Goal: Communication & Community: Ask a question

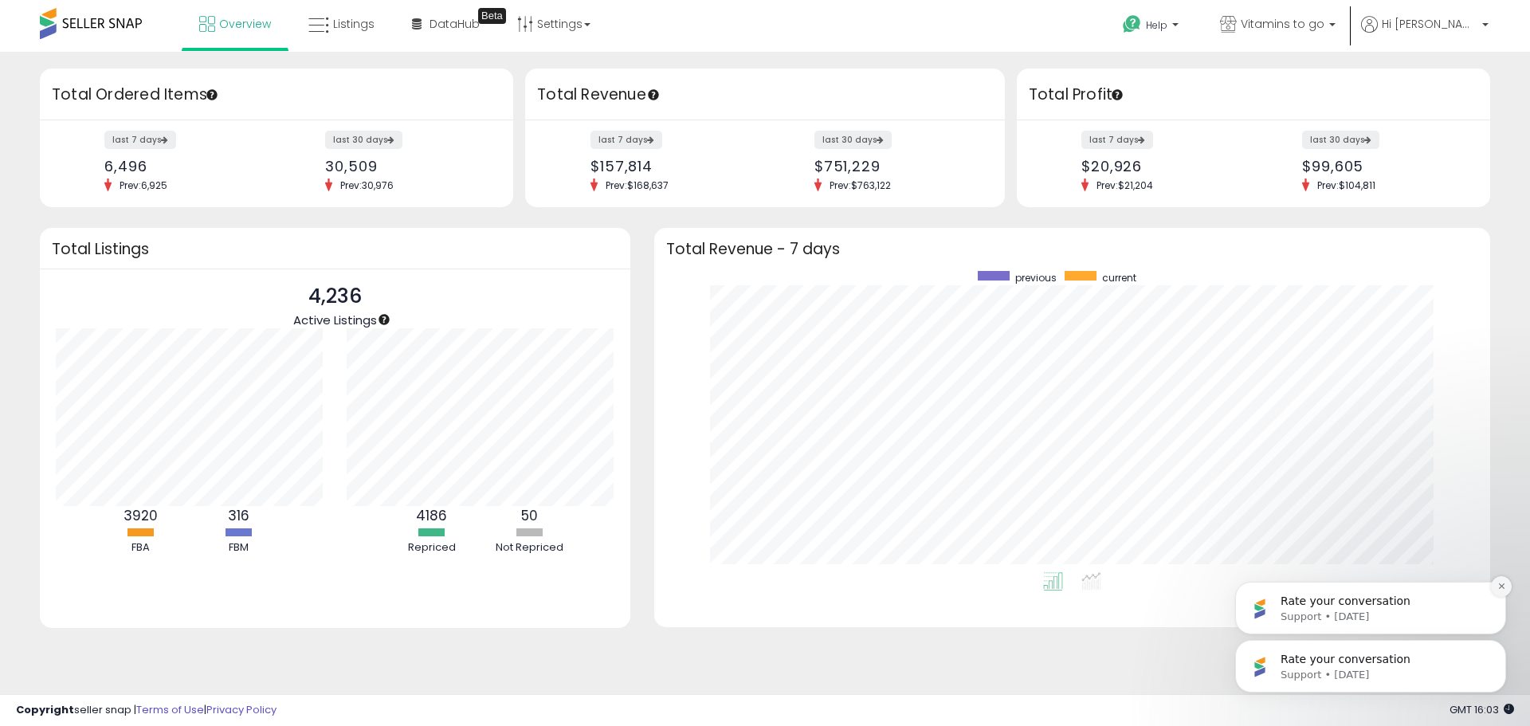
click at [1497, 589] on icon "Dismiss notification" at bounding box center [1501, 586] width 9 height 9
click at [1504, 644] on icon "Dismiss notification" at bounding box center [1501, 644] width 9 height 9
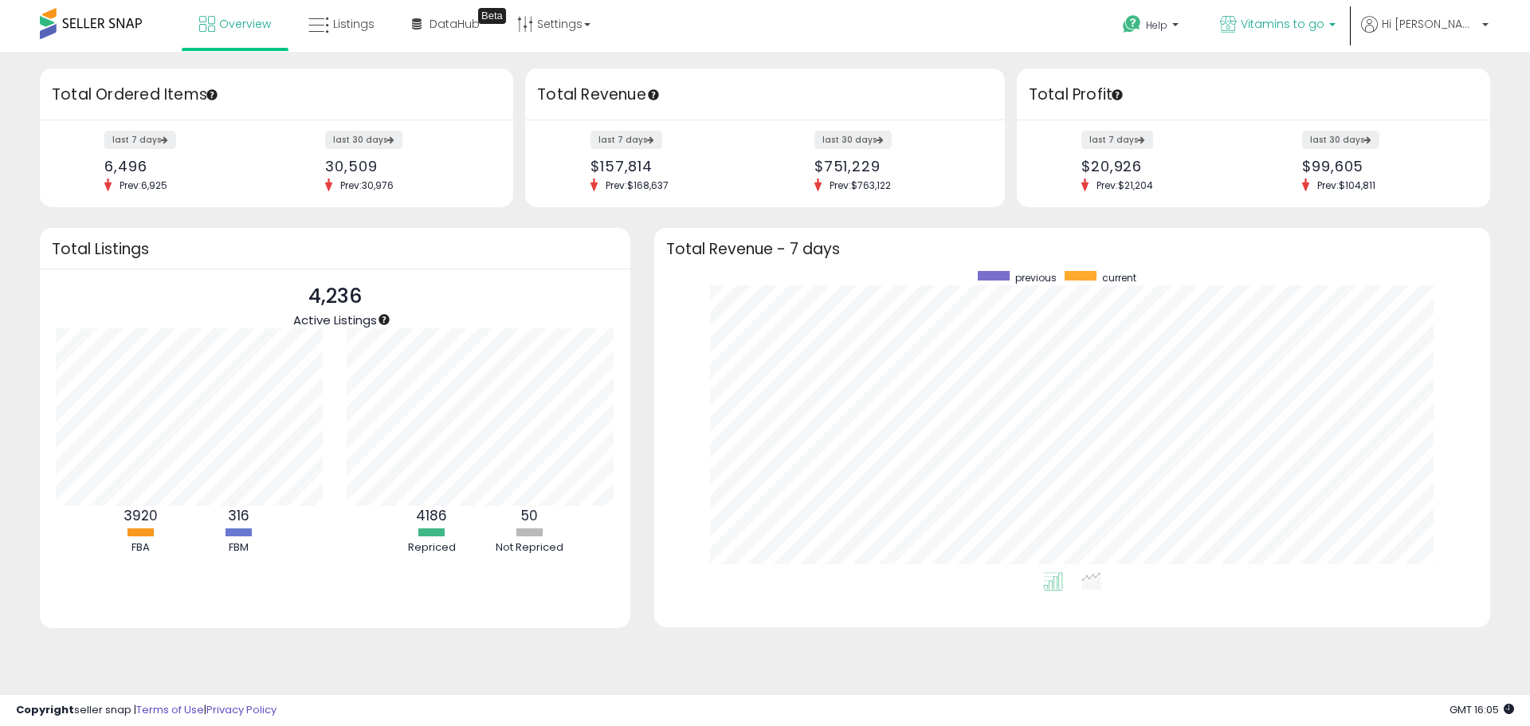
click at [1324, 31] on span "Vitamins to go" at bounding box center [1282, 24] width 84 height 16
click at [1167, 22] on span "Help" at bounding box center [1157, 25] width 22 height 14
click at [1204, 80] on link "Contact Support" at bounding box center [1168, 84] width 86 height 15
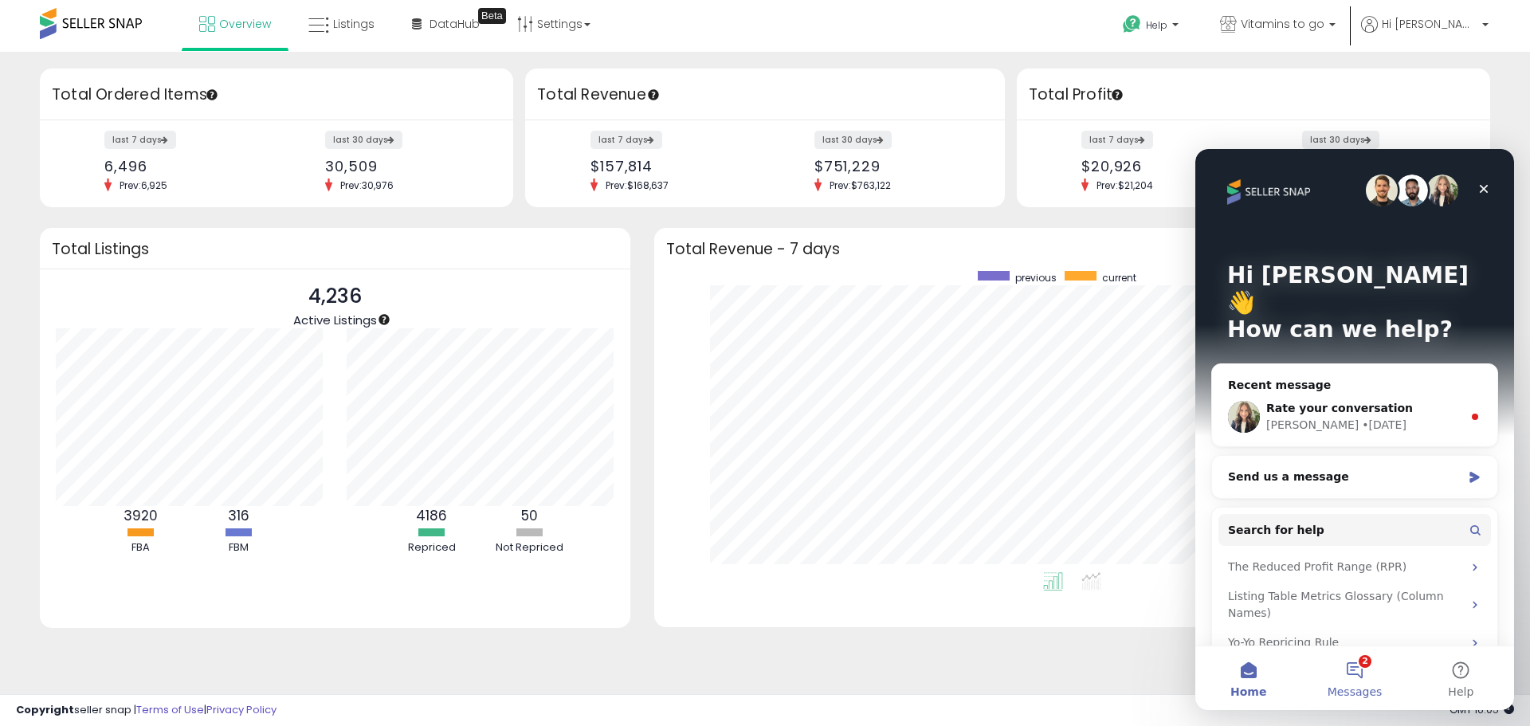
click at [1361, 661] on button "2 Messages" at bounding box center [1354, 678] width 106 height 64
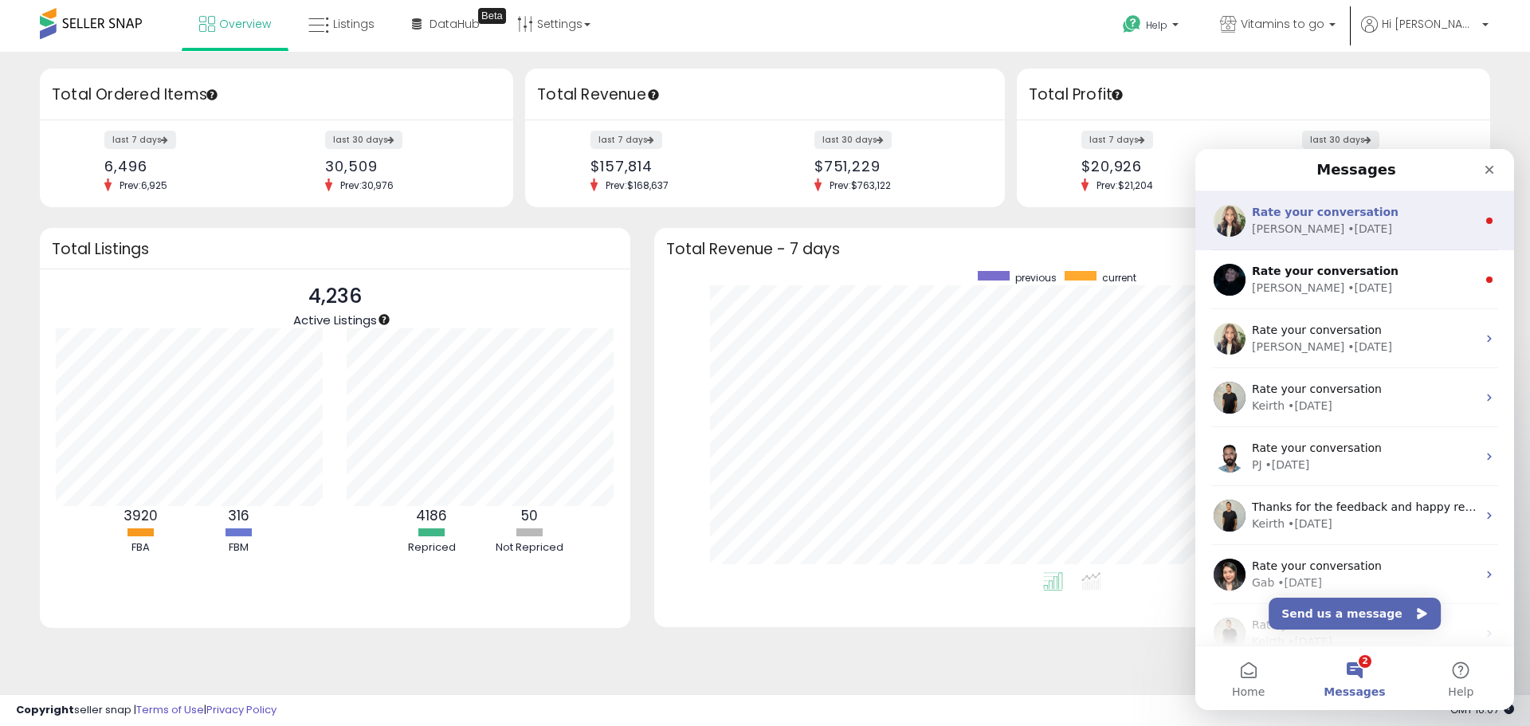
click at [1265, 221] on div "[PERSON_NAME]" at bounding box center [1298, 229] width 92 height 17
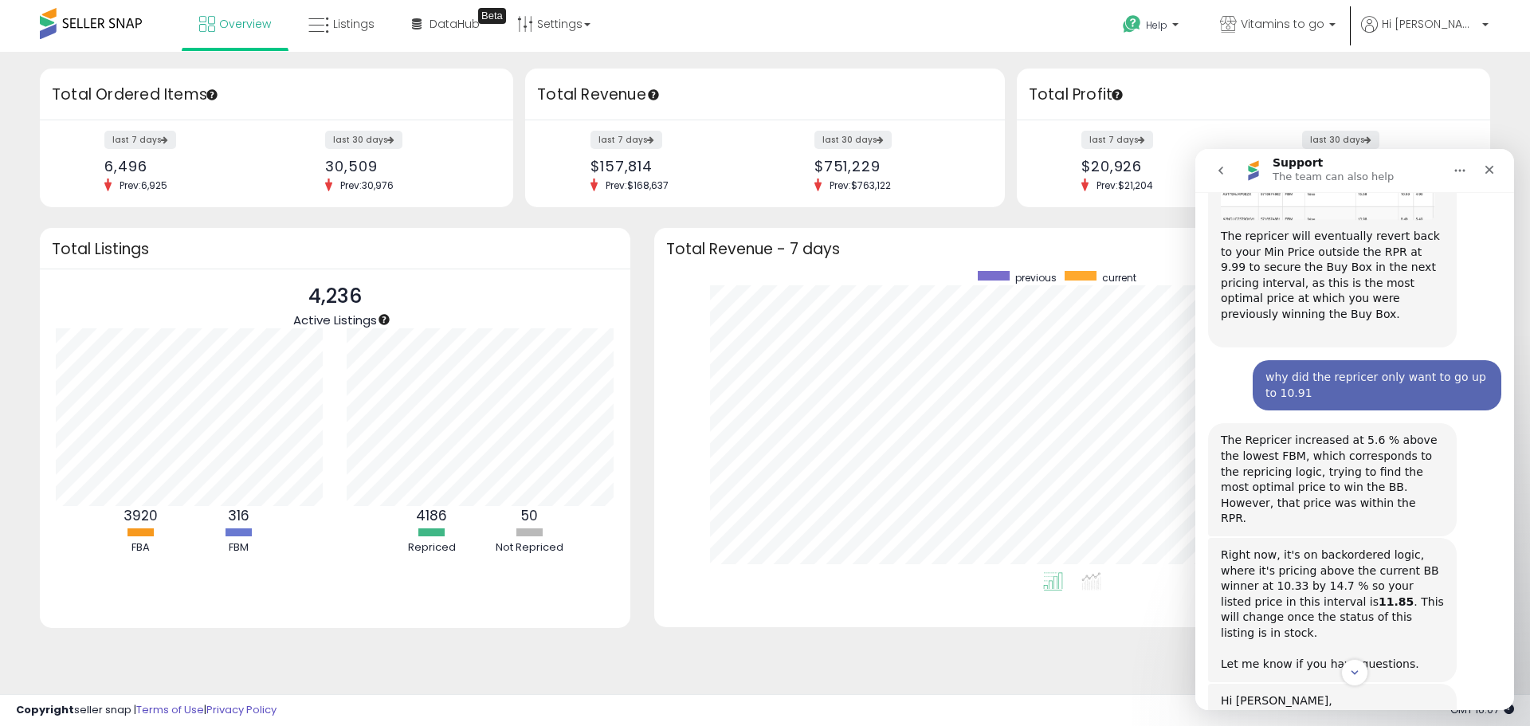
scroll to position [6498, 0]
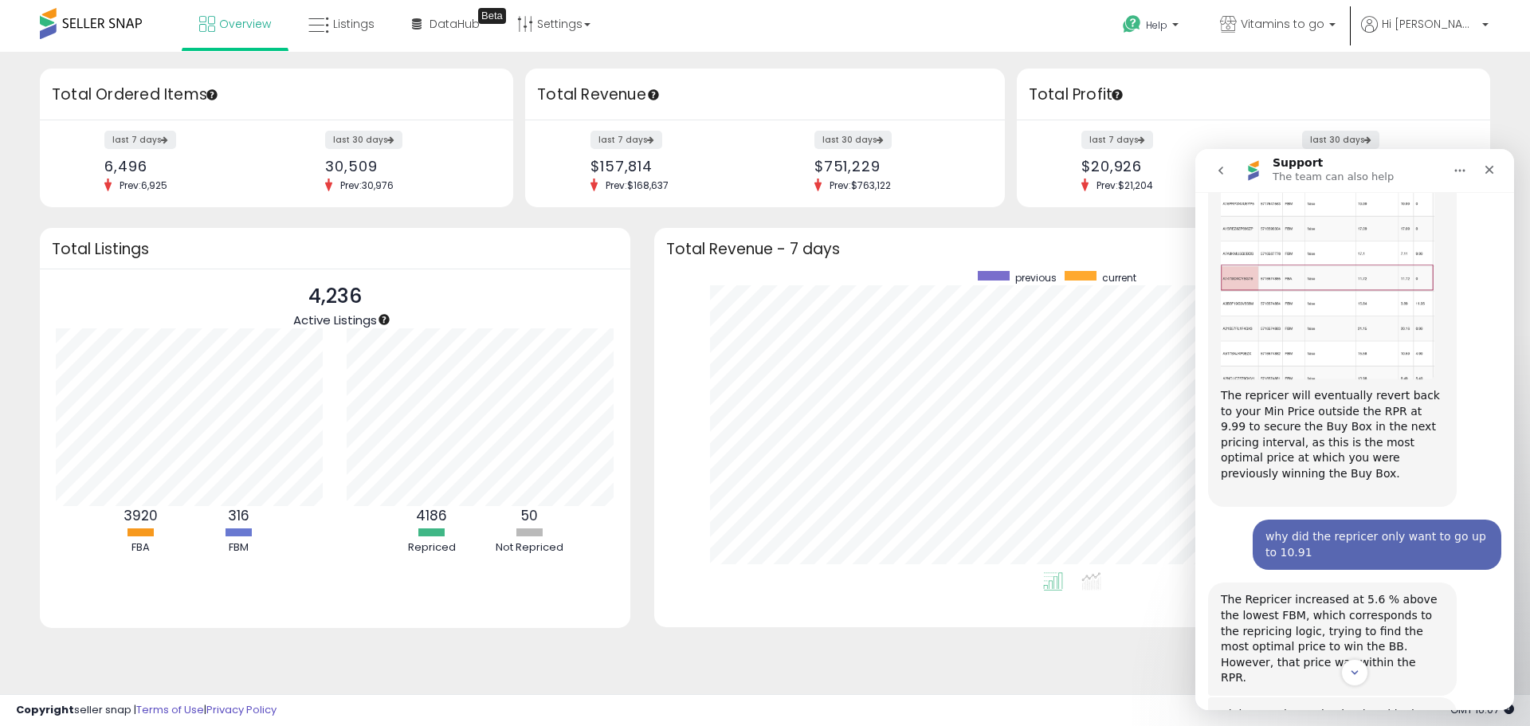
drag, startPoint x: 1223, startPoint y: 518, endPoint x: 1262, endPoint y: 515, distance: 39.1
copy div "8940612-1"
click at [1229, 163] on button "go back" at bounding box center [1220, 170] width 30 height 30
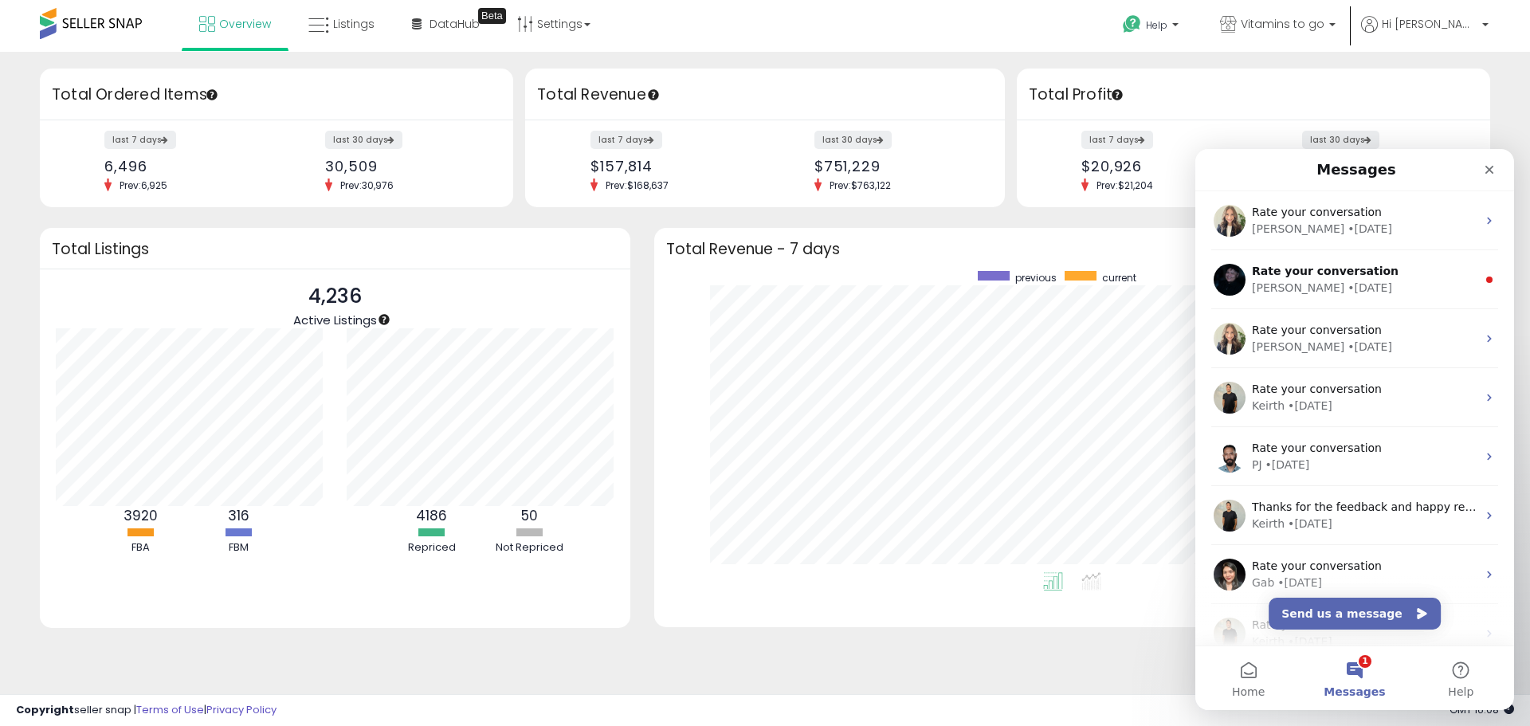
scroll to position [0, 0]
click at [1352, 605] on button "Send us a message" at bounding box center [1354, 613] width 172 height 32
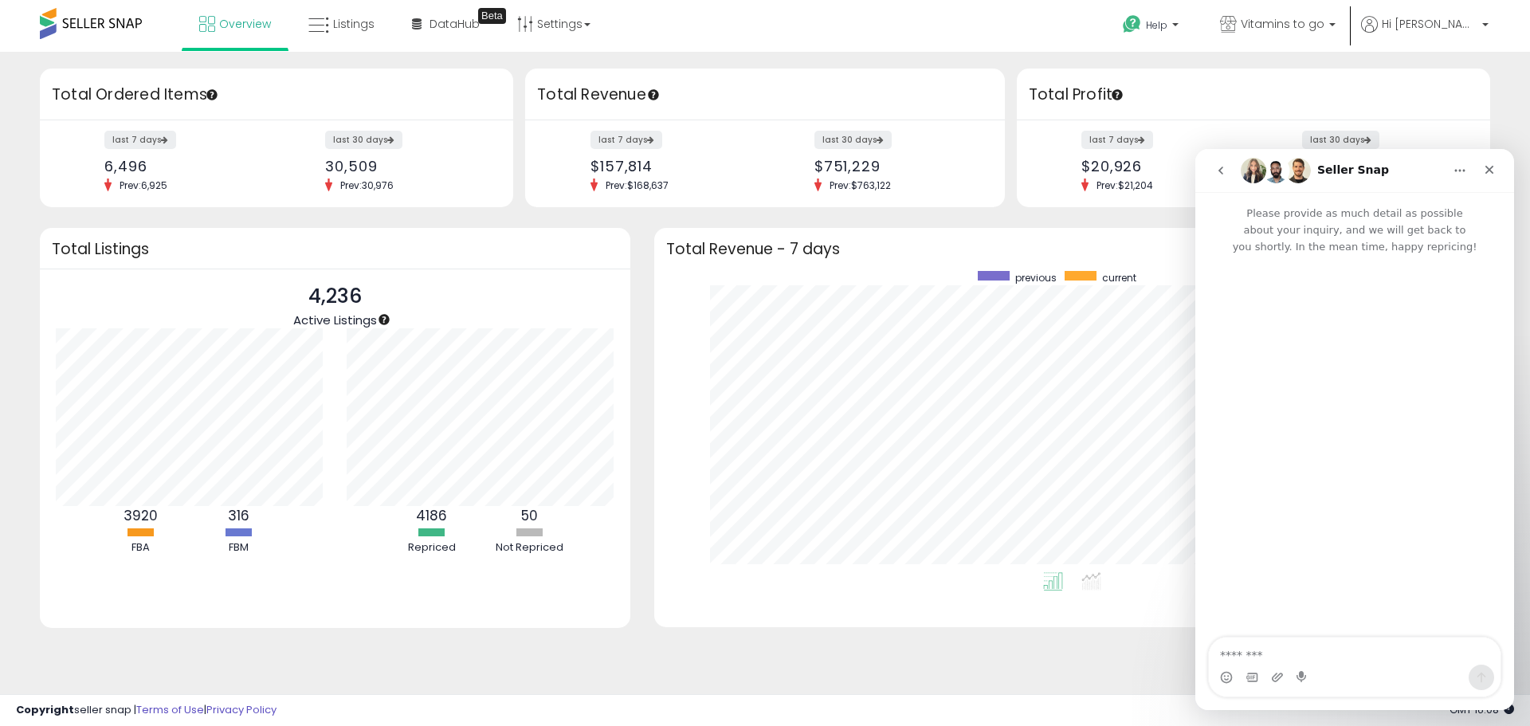
type textarea "*********"
click at [1231, 168] on button "go back" at bounding box center [1220, 170] width 30 height 30
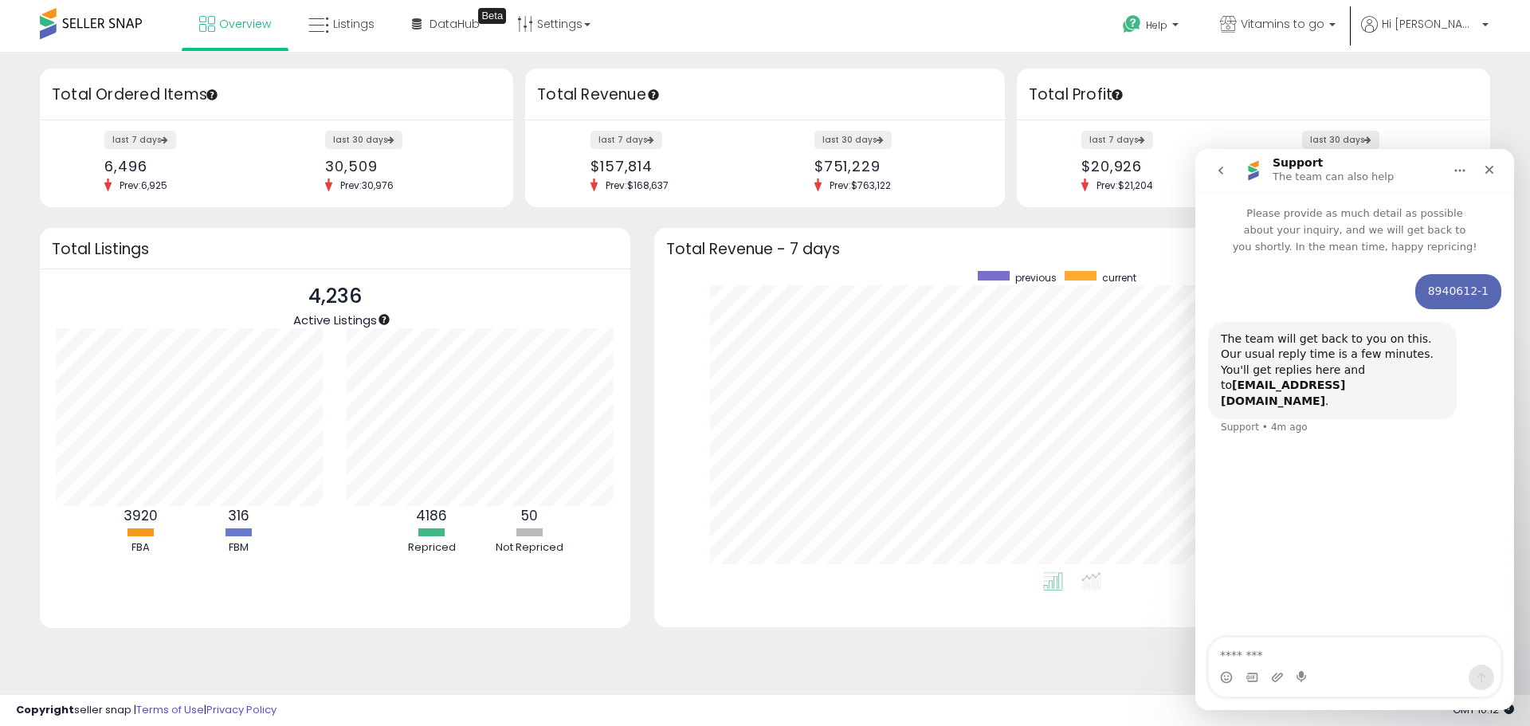
click at [1228, 170] on button "go back" at bounding box center [1220, 170] width 30 height 30
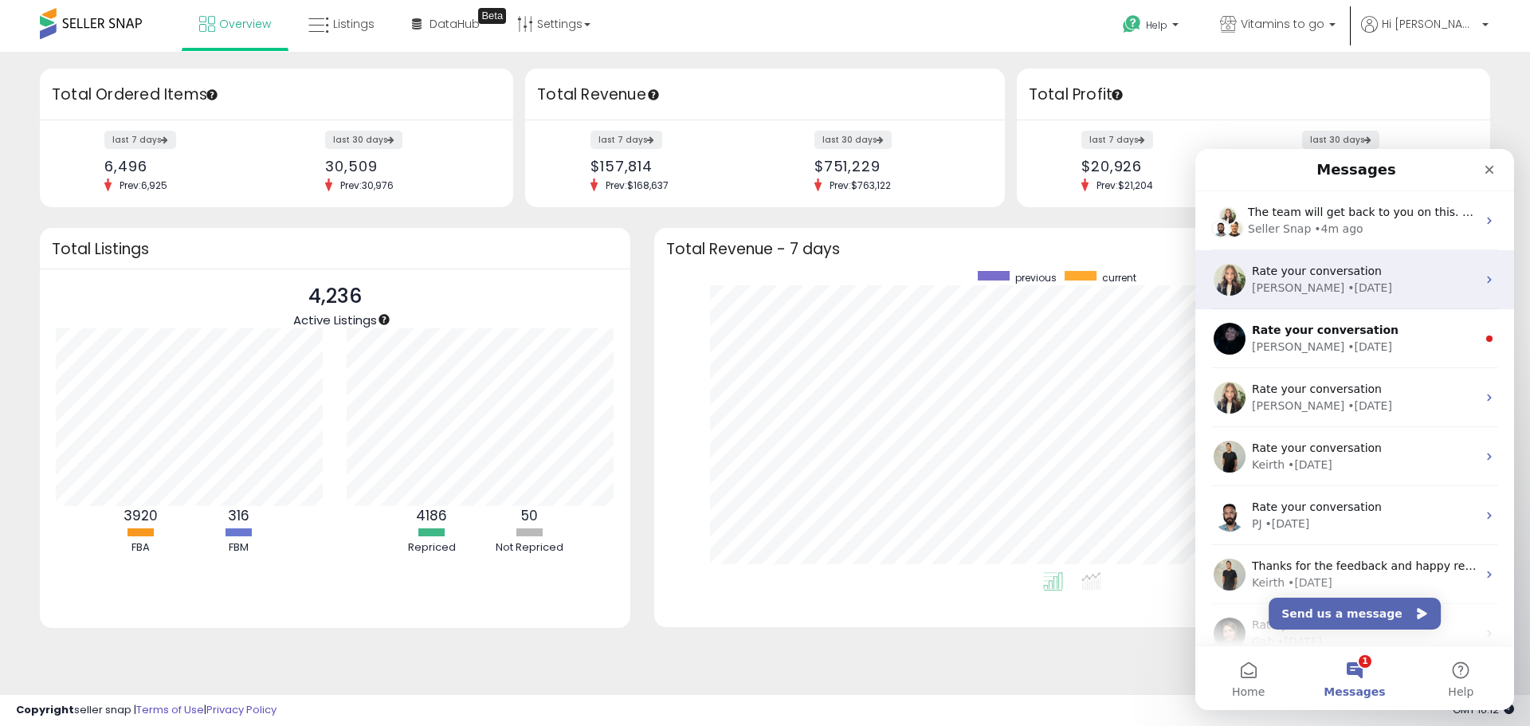
click at [1347, 287] on div "• [DATE]" at bounding box center [1369, 288] width 45 height 17
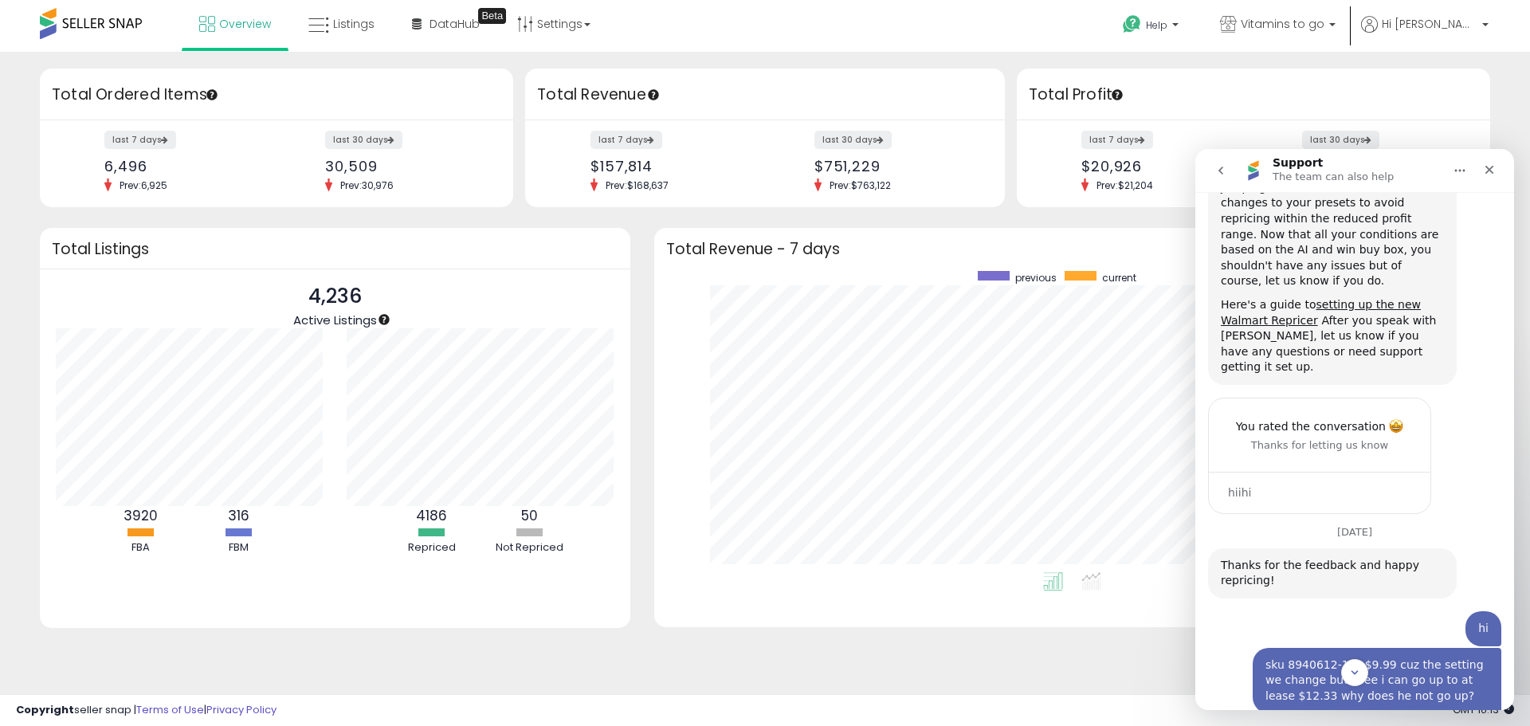
scroll to position [4985, 0]
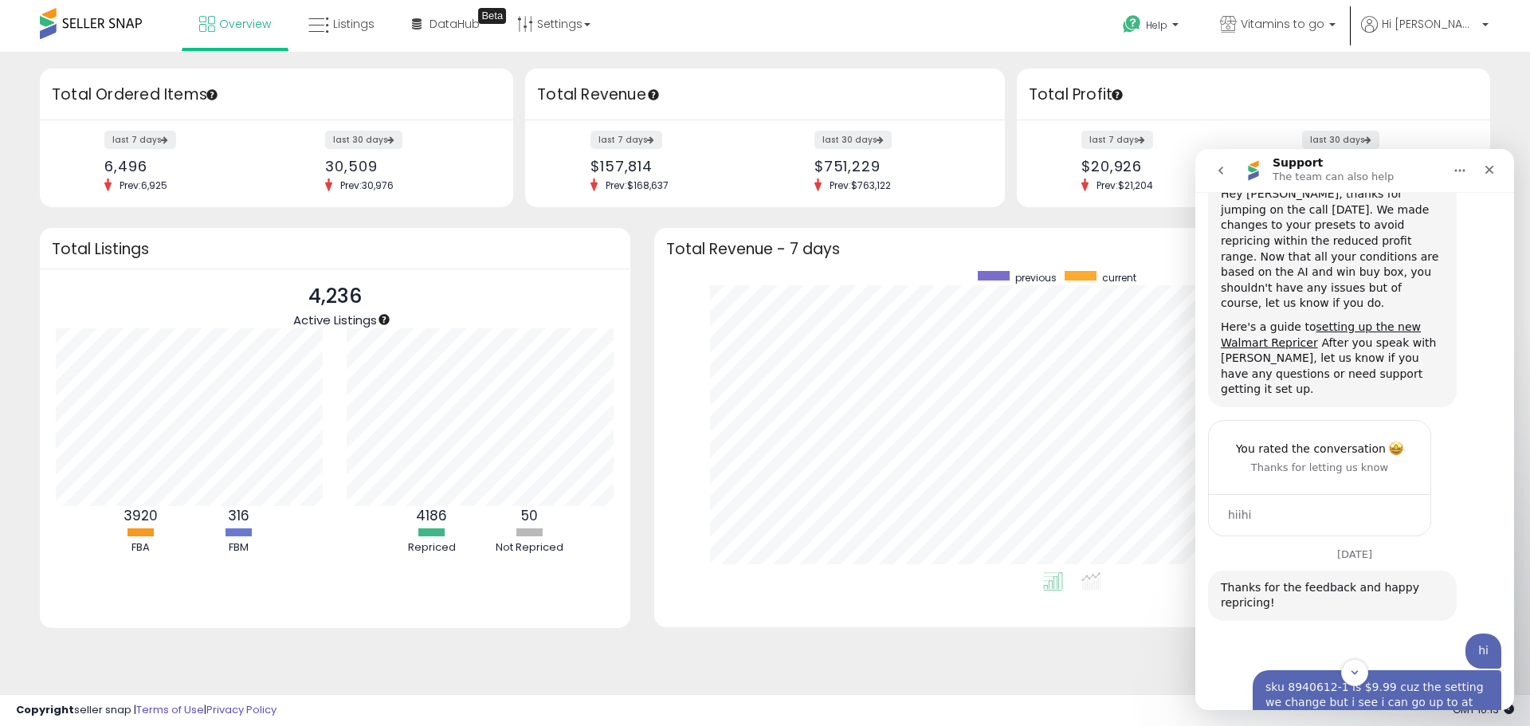
click at [1302, 680] on div "sku 8940612-1 is $9.99 cuz the setting we change but i see i can go up to at le…" at bounding box center [1376, 703] width 223 height 47
copy div "8940612"
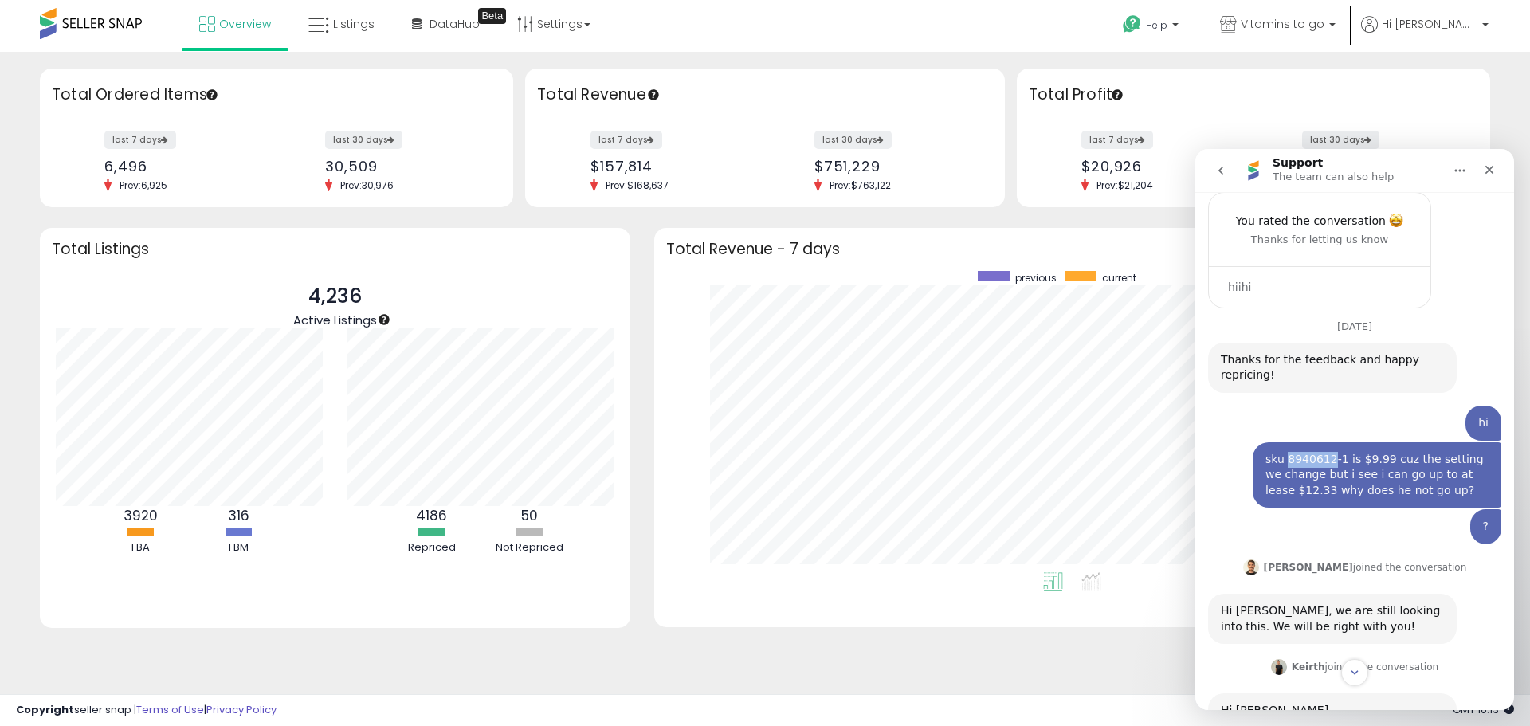
scroll to position [5064, 0]
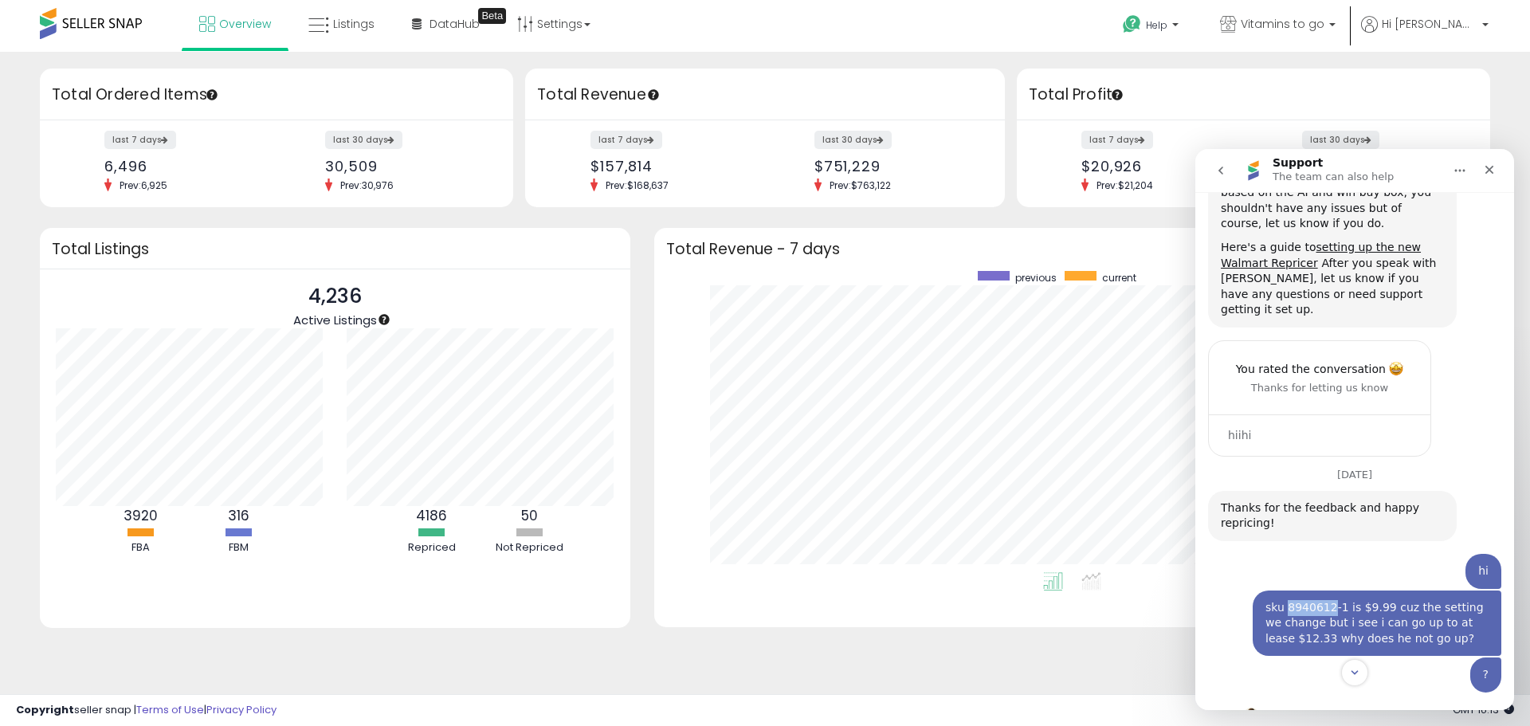
copy div "8940612"
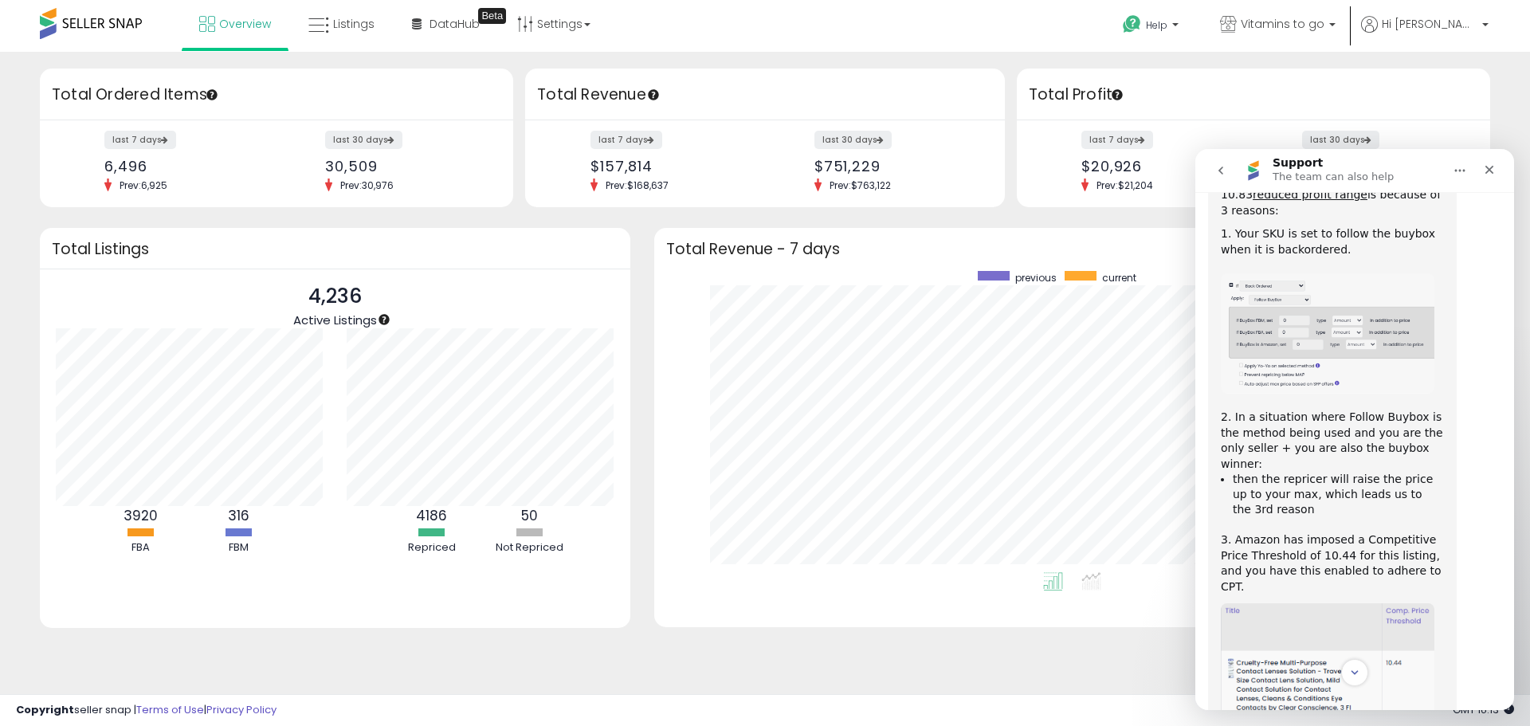
scroll to position [2196, 0]
click at [1218, 172] on icon "go back" at bounding box center [1220, 170] width 13 height 13
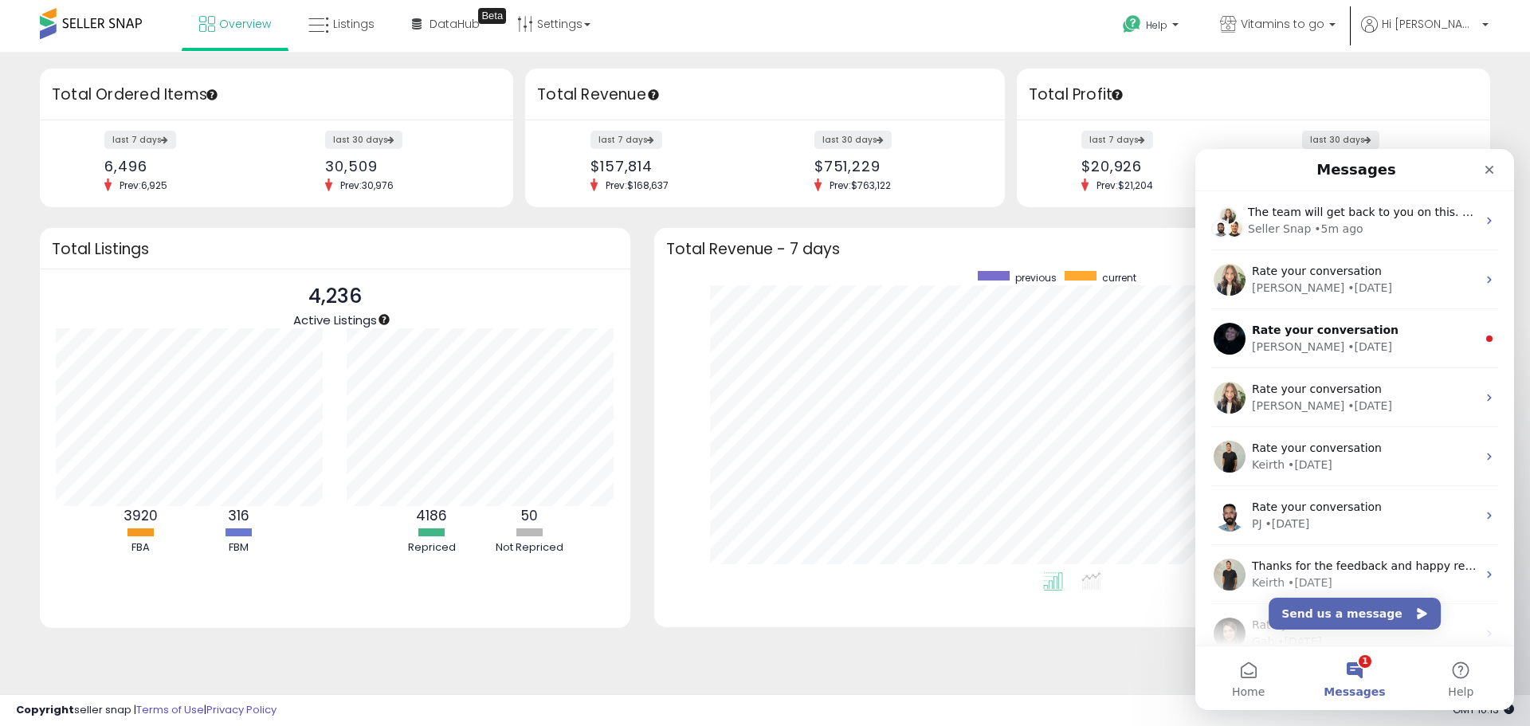
scroll to position [0, 0]
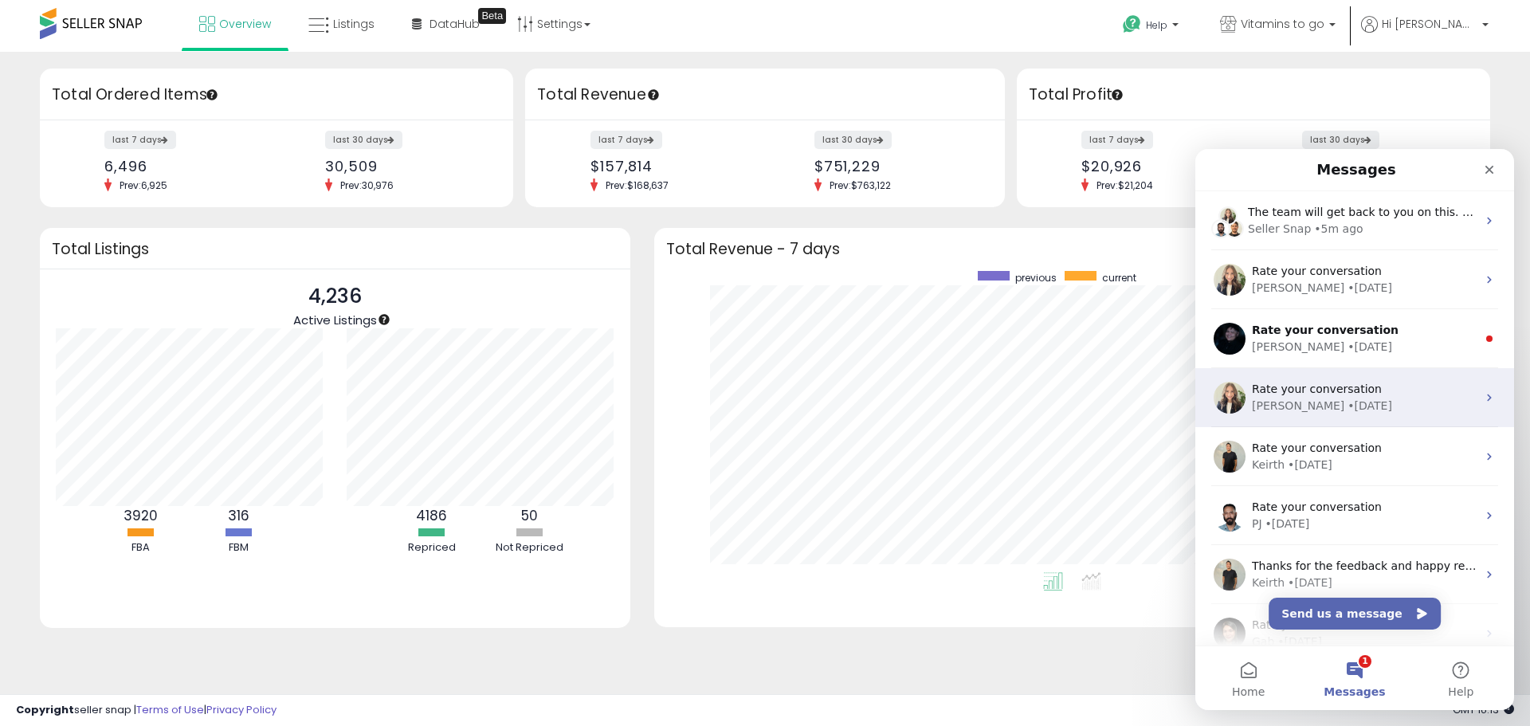
click at [1318, 381] on div "Rate your conversation" at bounding box center [1364, 389] width 225 height 17
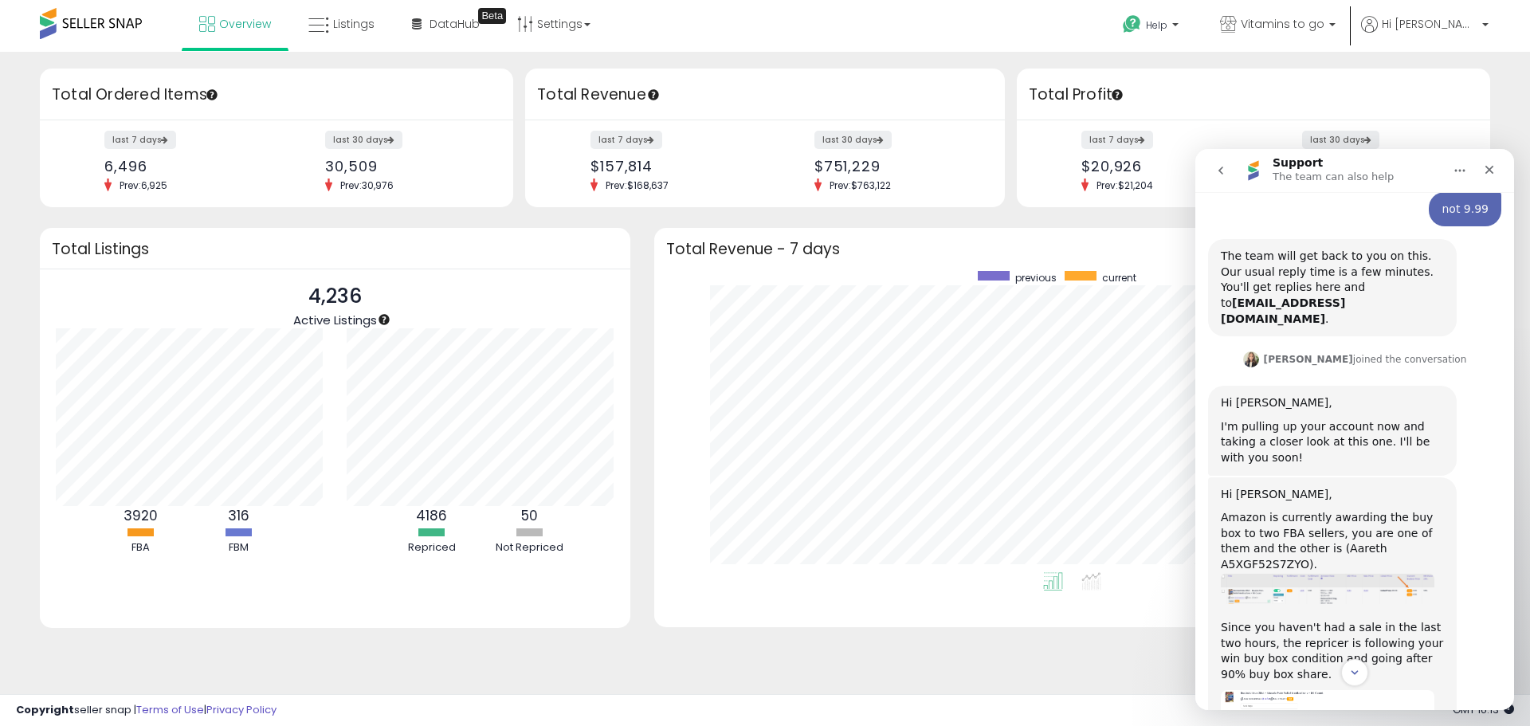
scroll to position [20, 0]
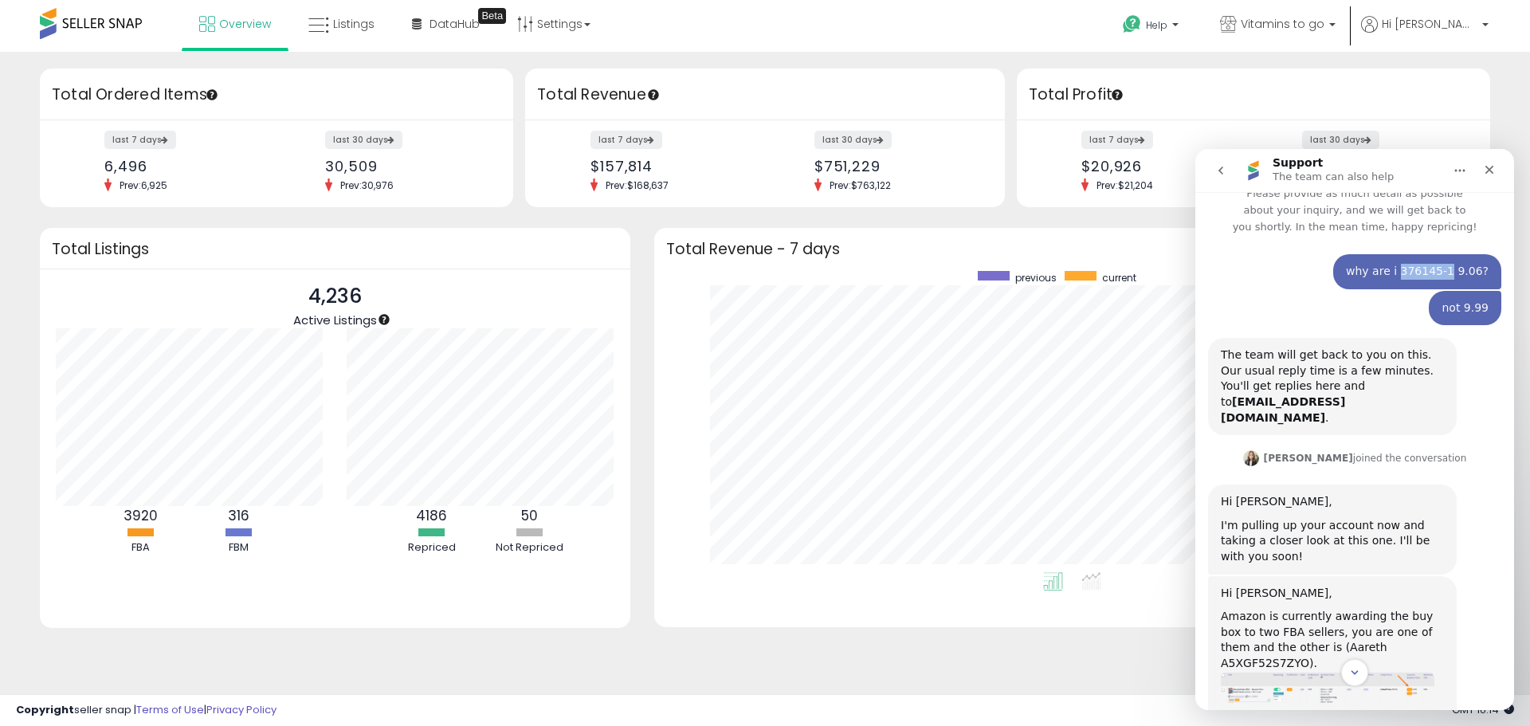
drag, startPoint x: 1404, startPoint y: 269, endPoint x: 1453, endPoint y: 268, distance: 49.4
click at [1453, 268] on div "why are i 376145-1 9.06?" at bounding box center [1417, 272] width 143 height 16
copy div "376145-1"
click at [352, 16] on span "Listings" at bounding box center [353, 24] width 41 height 16
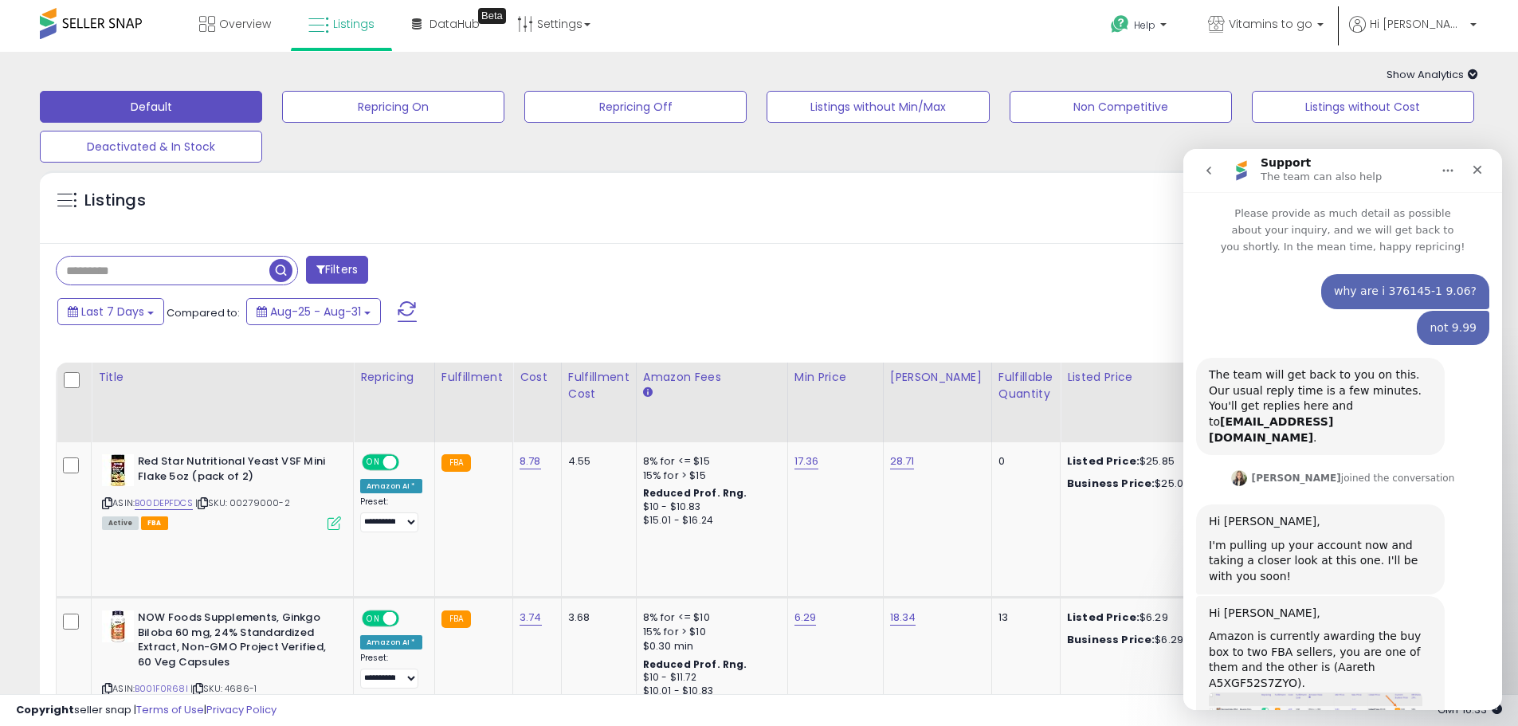
scroll to position [578, 0]
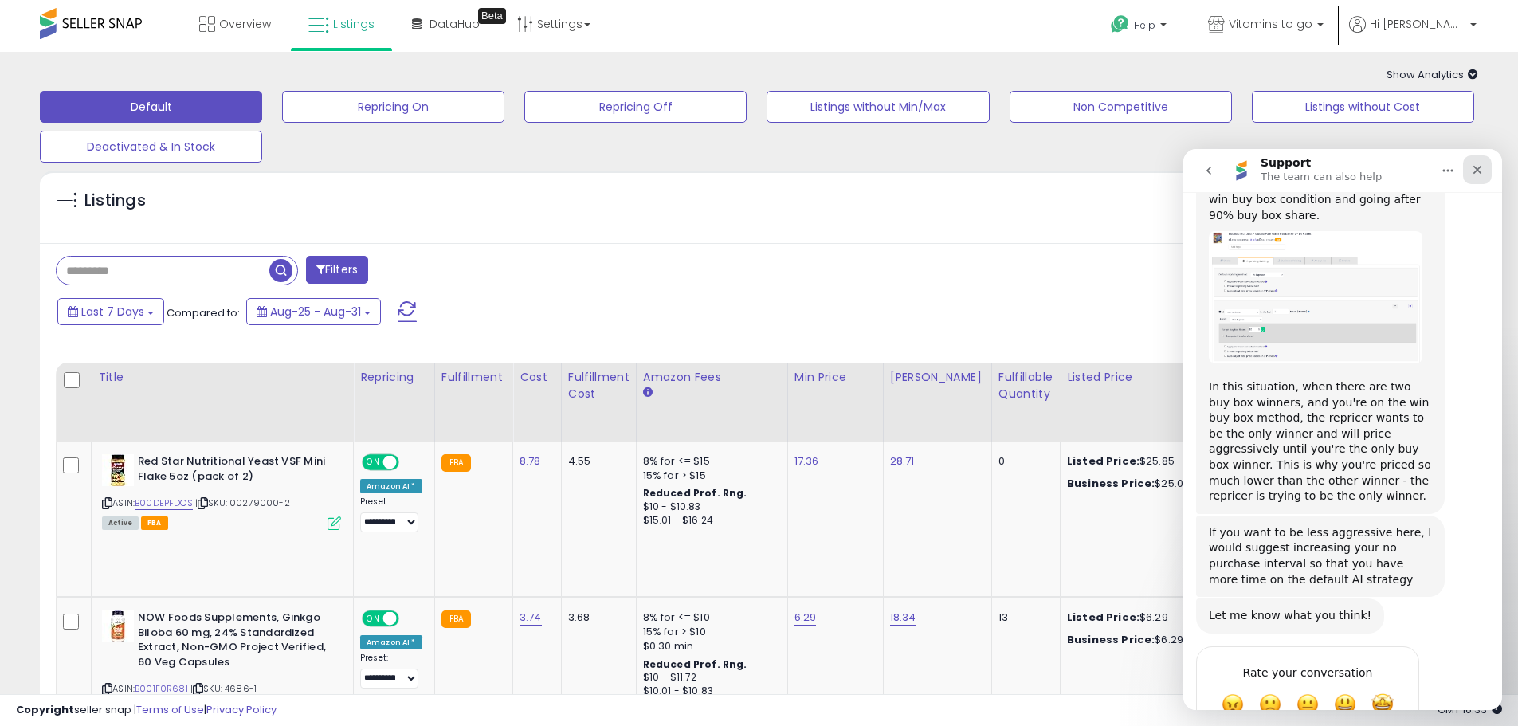
click at [1476, 168] on icon "Close" at bounding box center [1477, 170] width 9 height 9
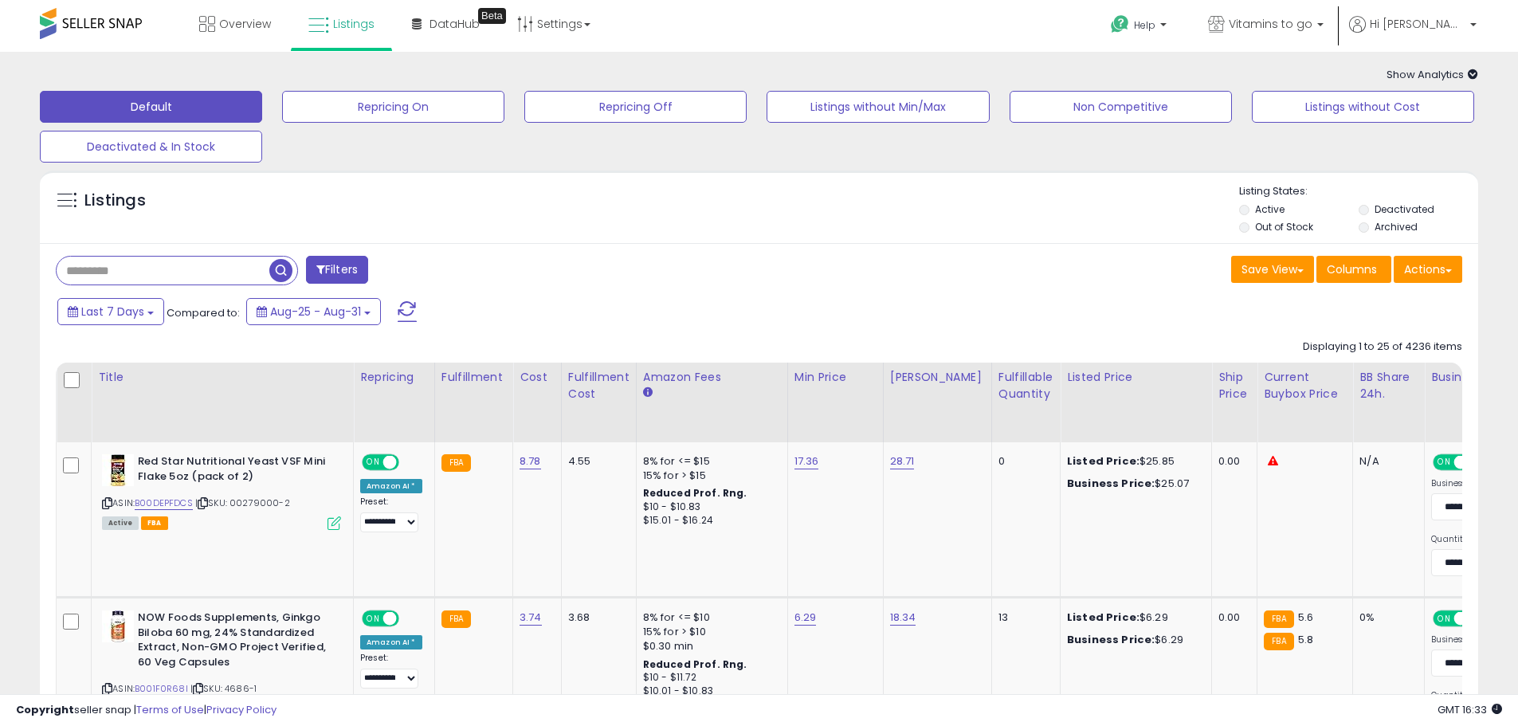
click at [1441, 76] on span "Show Analytics" at bounding box center [1432, 74] width 92 height 15
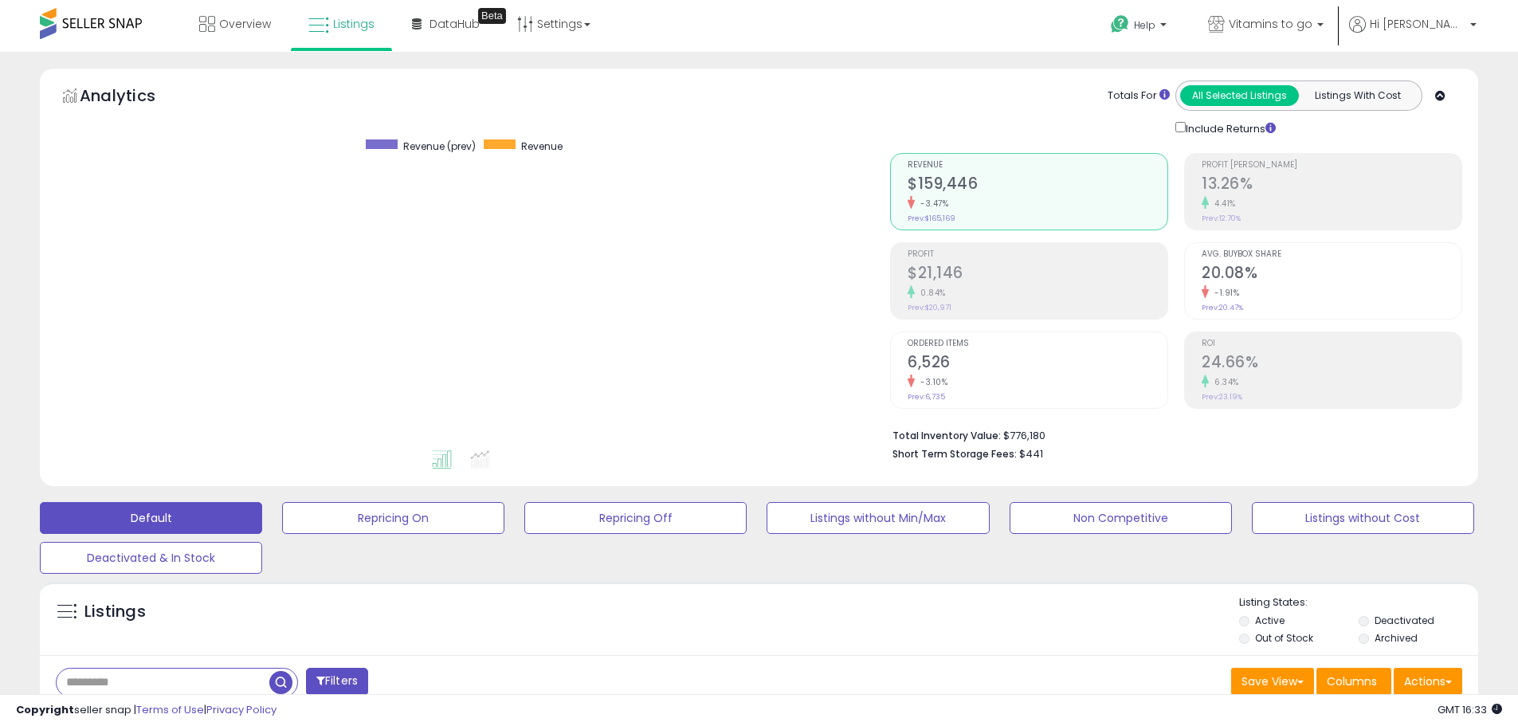
scroll to position [327, 834]
click at [1432, 31] on span "Hi [PERSON_NAME]" at bounding box center [1417, 24] width 96 height 16
click at [1447, 132] on link "Profile" at bounding box center [1440, 126] width 32 height 15
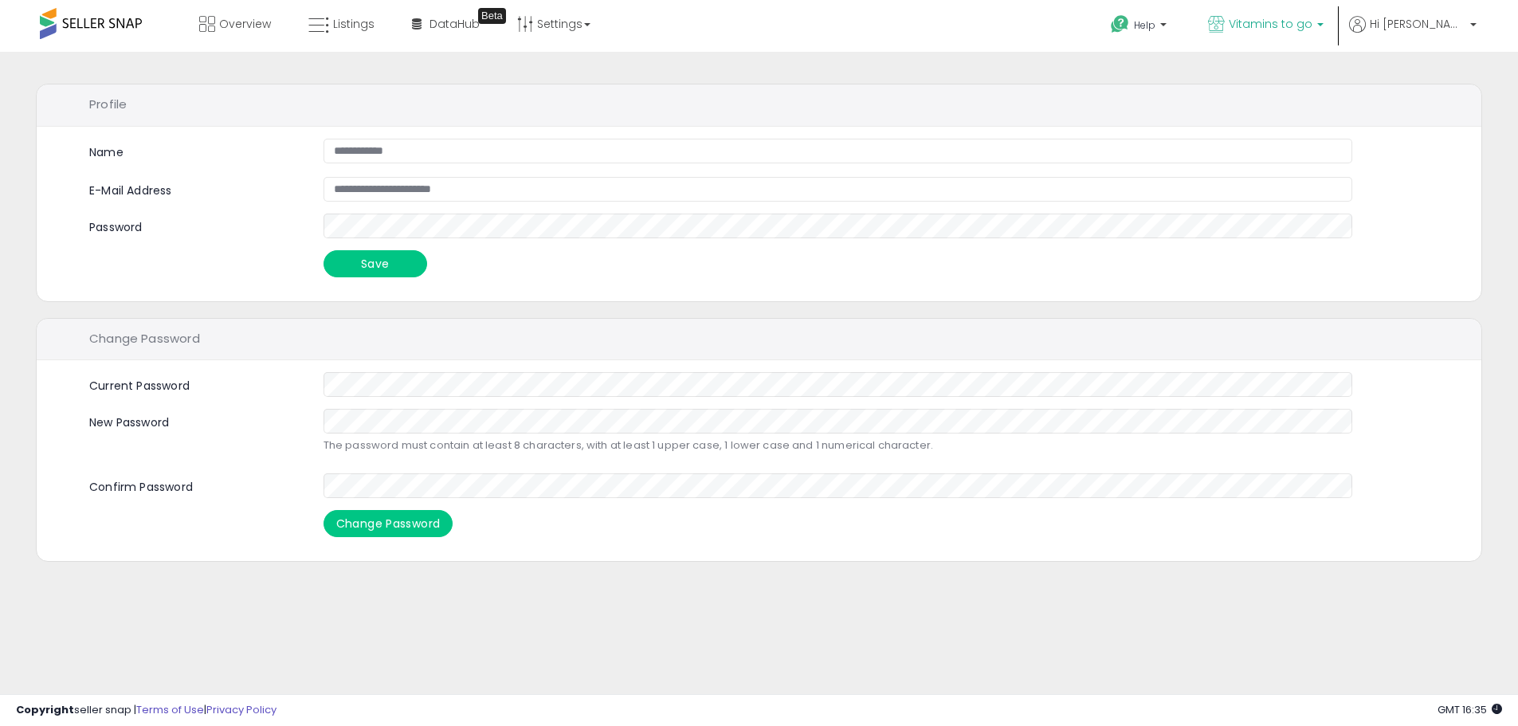
click at [1312, 30] on span "Vitamins to go" at bounding box center [1270, 24] width 84 height 16
click at [1448, 25] on span "Hi [PERSON_NAME]" at bounding box center [1417, 24] width 96 height 16
click at [1443, 82] on link "Account" at bounding box center [1440, 84] width 42 height 15
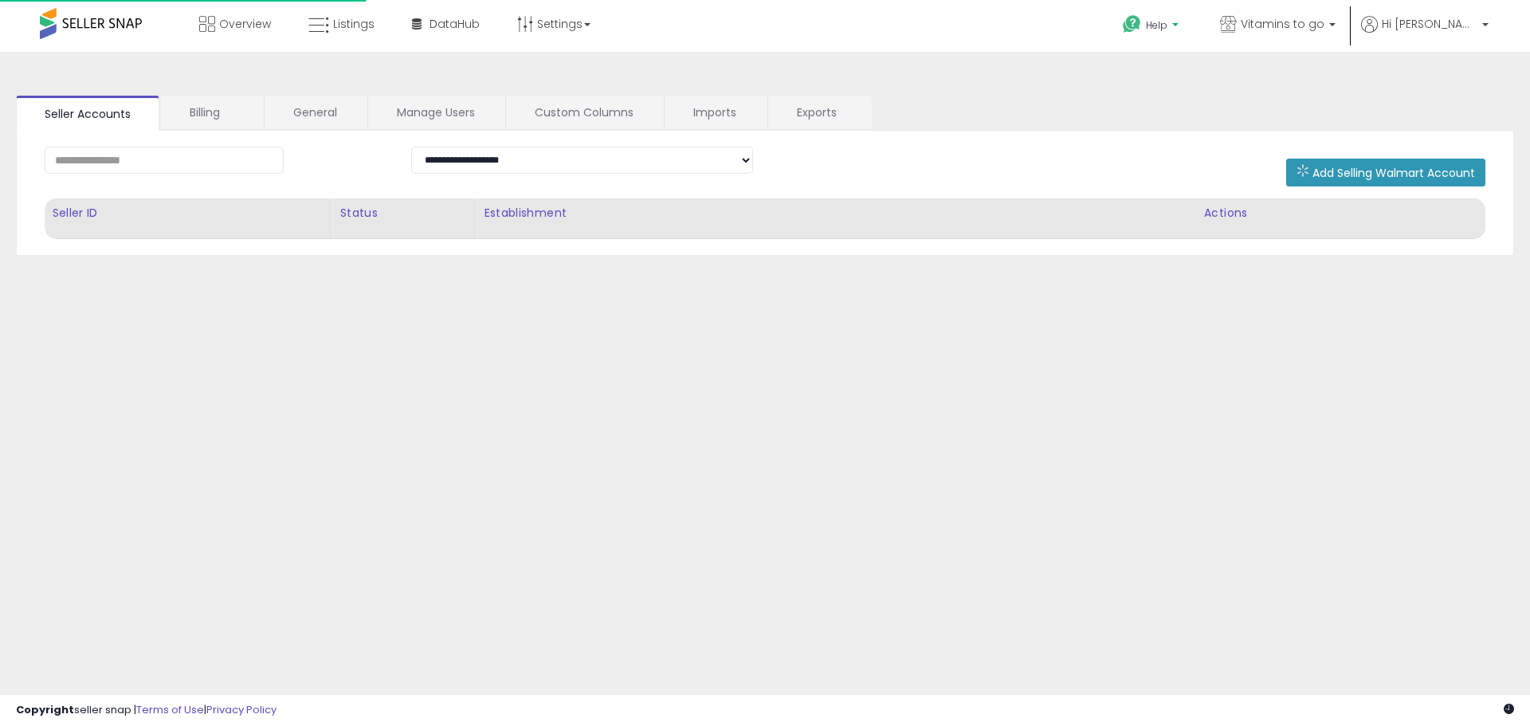
click at [1167, 29] on span "Help" at bounding box center [1157, 25] width 22 height 14
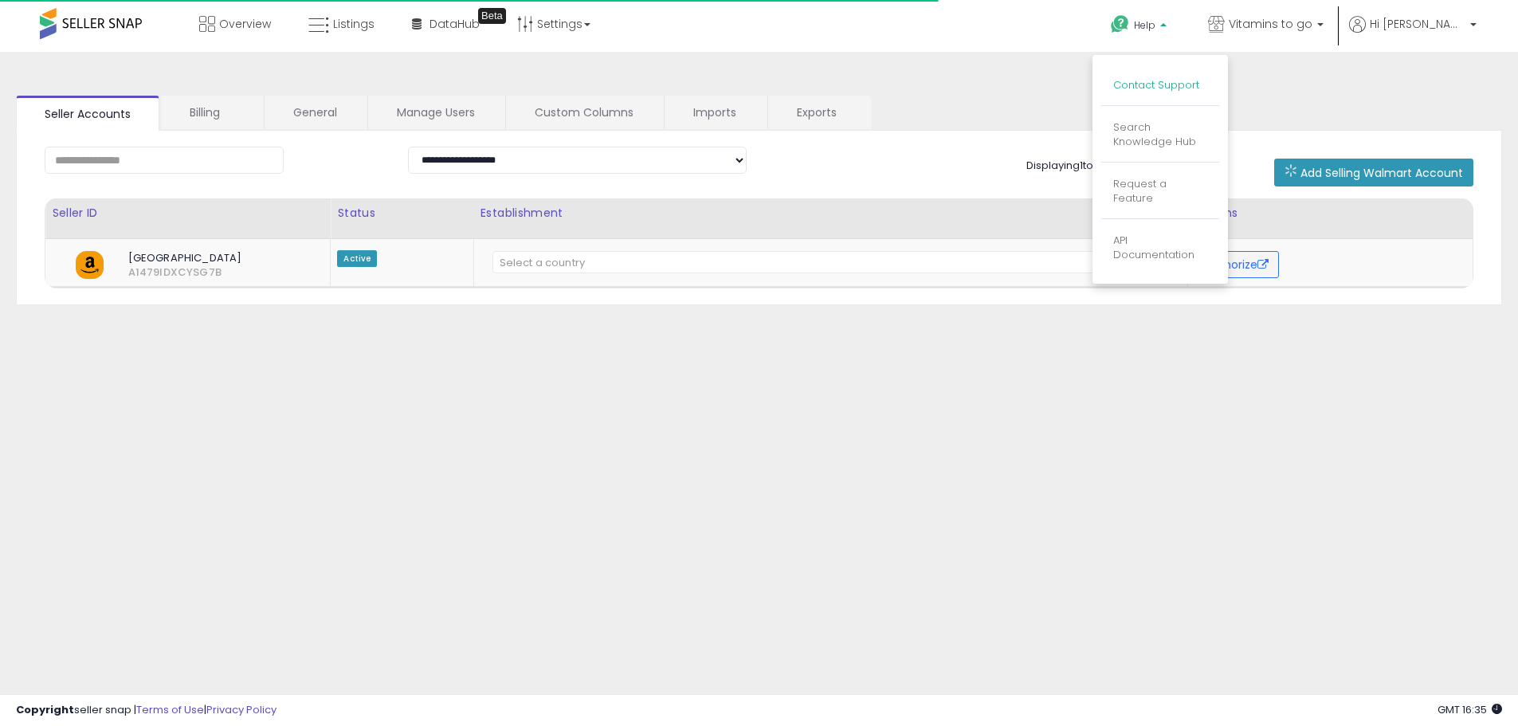
click at [1193, 88] on link "Contact Support" at bounding box center [1156, 84] width 86 height 15
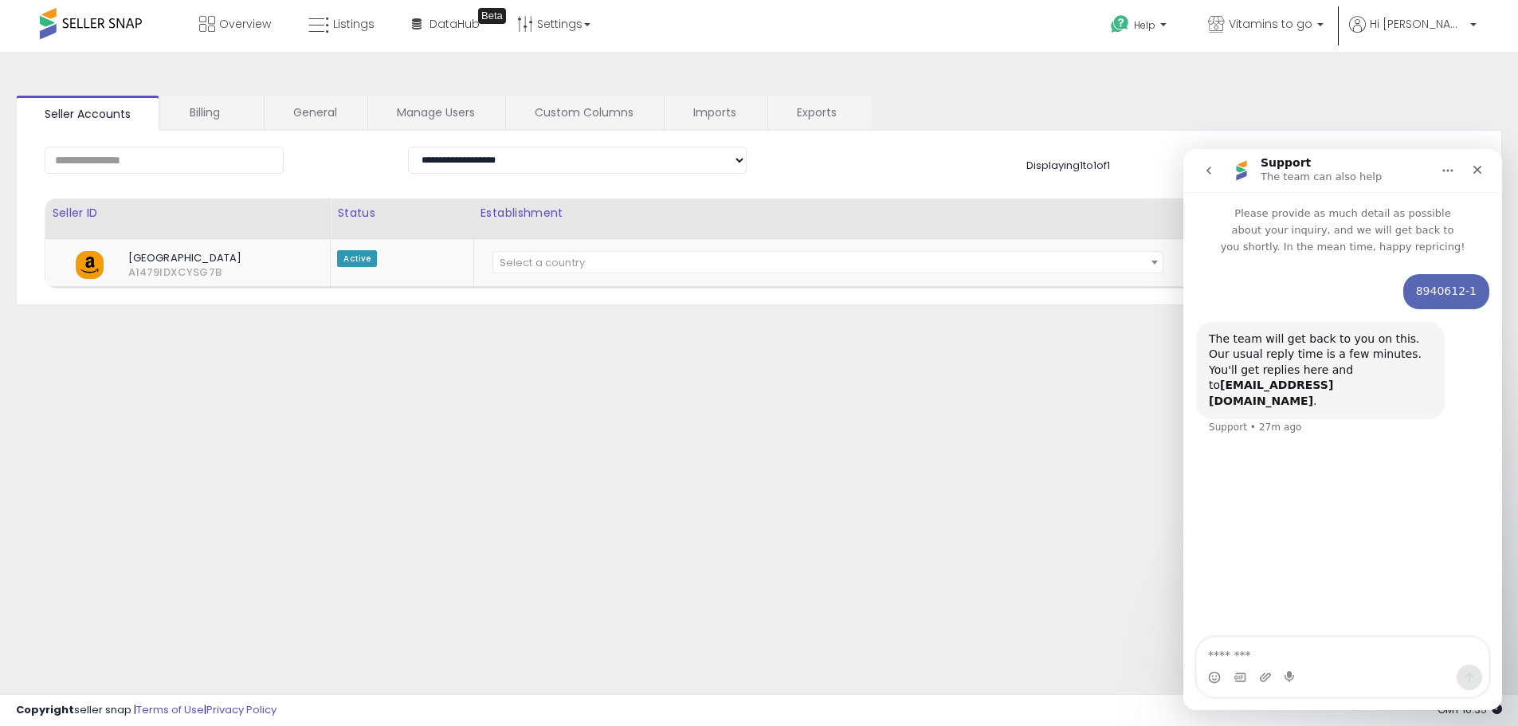
click at [1205, 158] on button "go back" at bounding box center [1208, 170] width 30 height 30
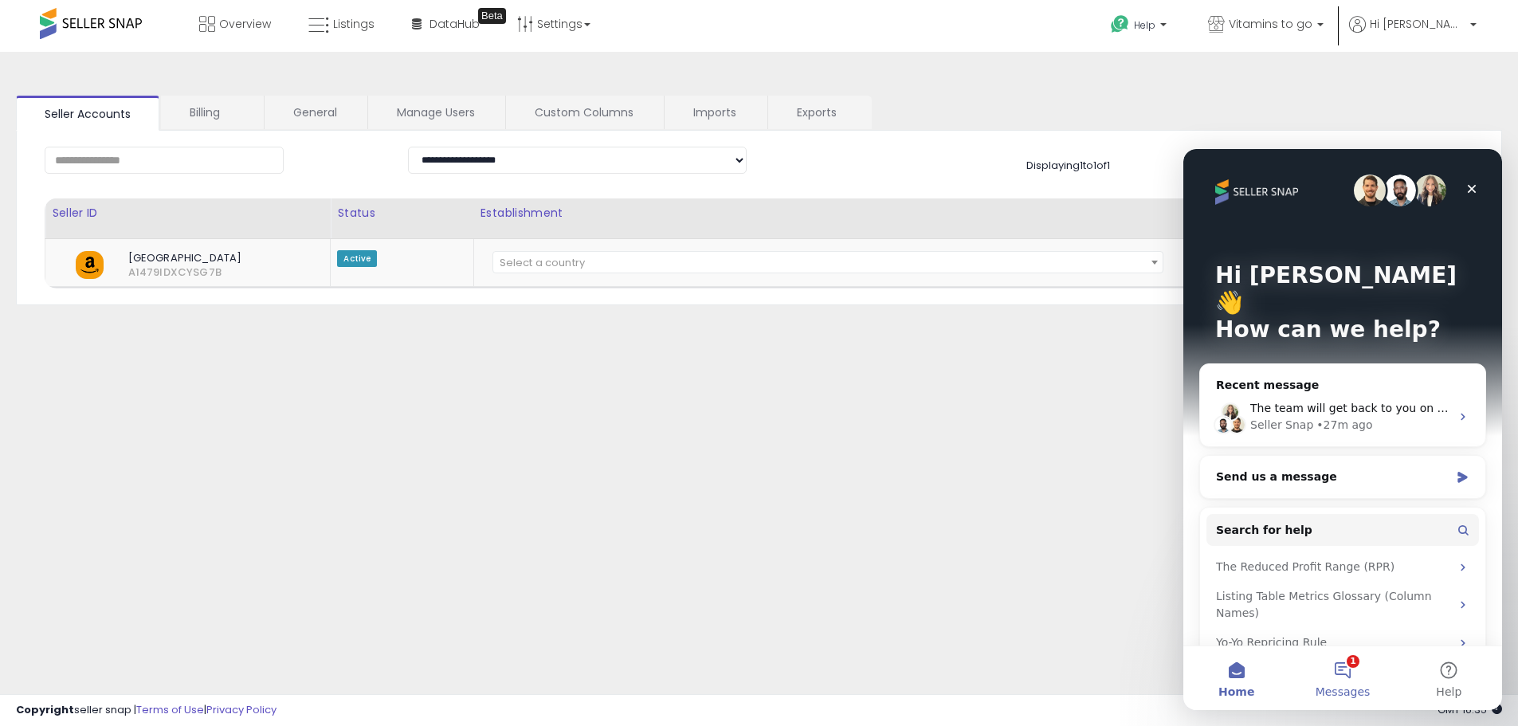
click at [1338, 668] on button "1 Messages" at bounding box center [1342, 678] width 106 height 64
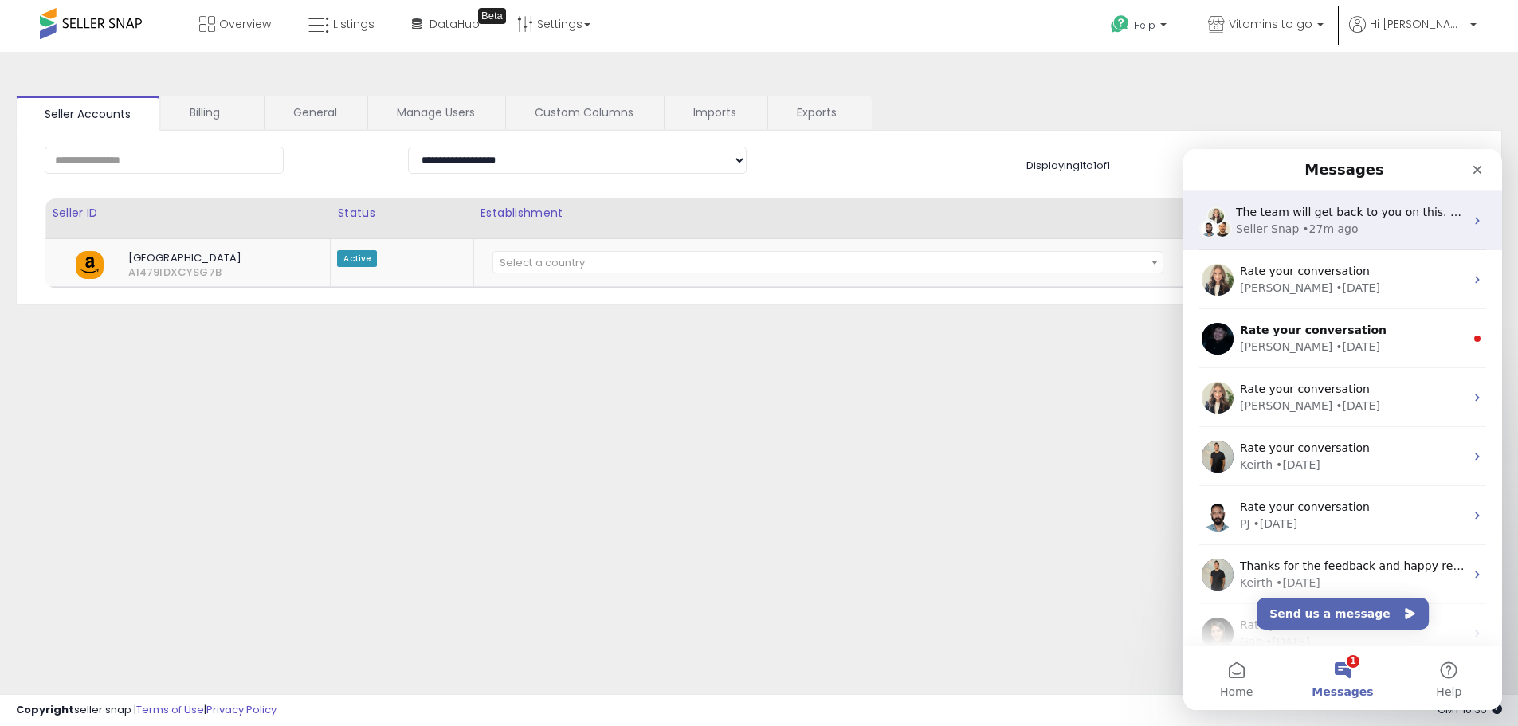
click at [1289, 199] on div "The team will get back to you on this. Our usual reply time is a few minutes. Y…" at bounding box center [1342, 220] width 319 height 59
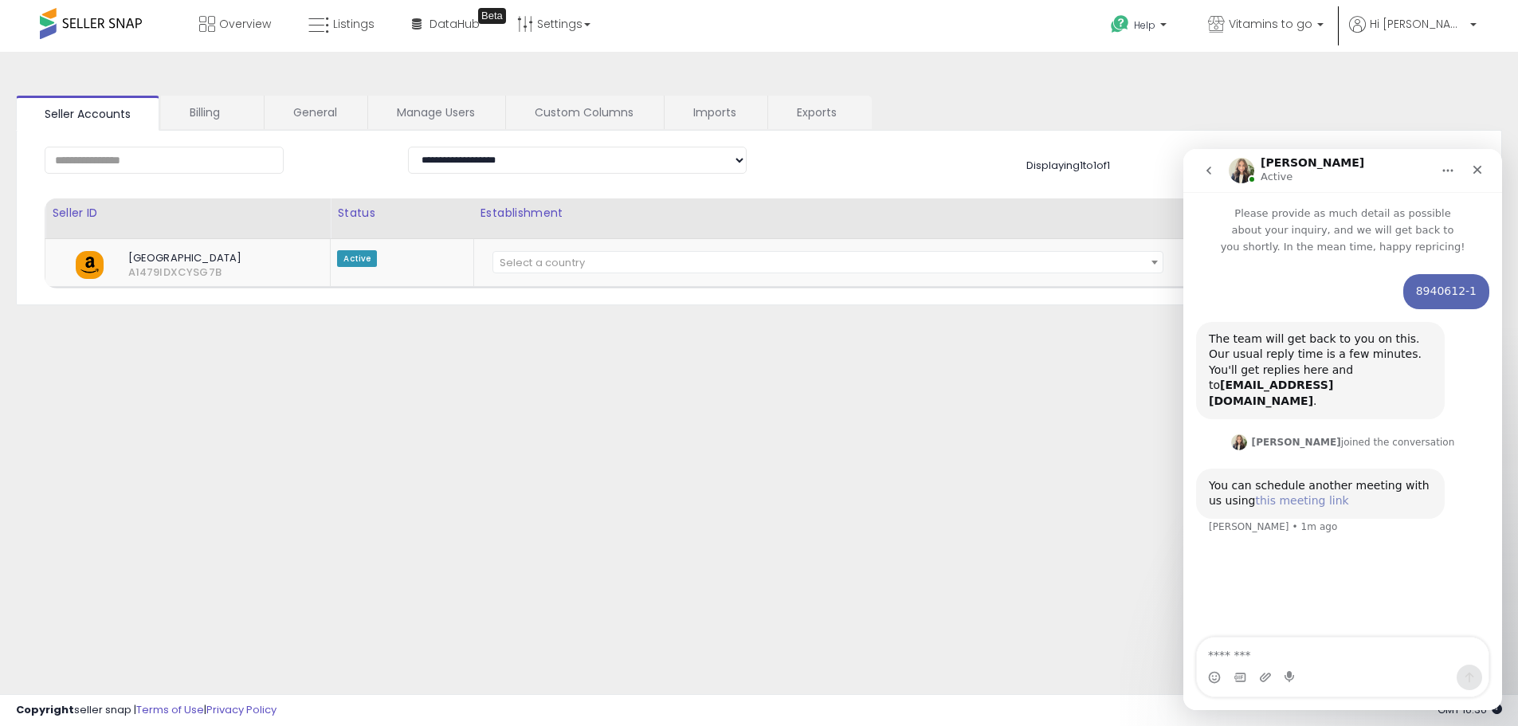
click at [1271, 494] on link "this meeting link" at bounding box center [1301, 500] width 93 height 13
click at [1280, 494] on link "this meeting link" at bounding box center [1301, 500] width 93 height 13
click at [1277, 161] on h1 "[PERSON_NAME]" at bounding box center [1312, 163] width 104 height 12
click at [1277, 160] on h1 "[PERSON_NAME]" at bounding box center [1312, 163] width 104 height 12
copy h1 "[PERSON_NAME]"
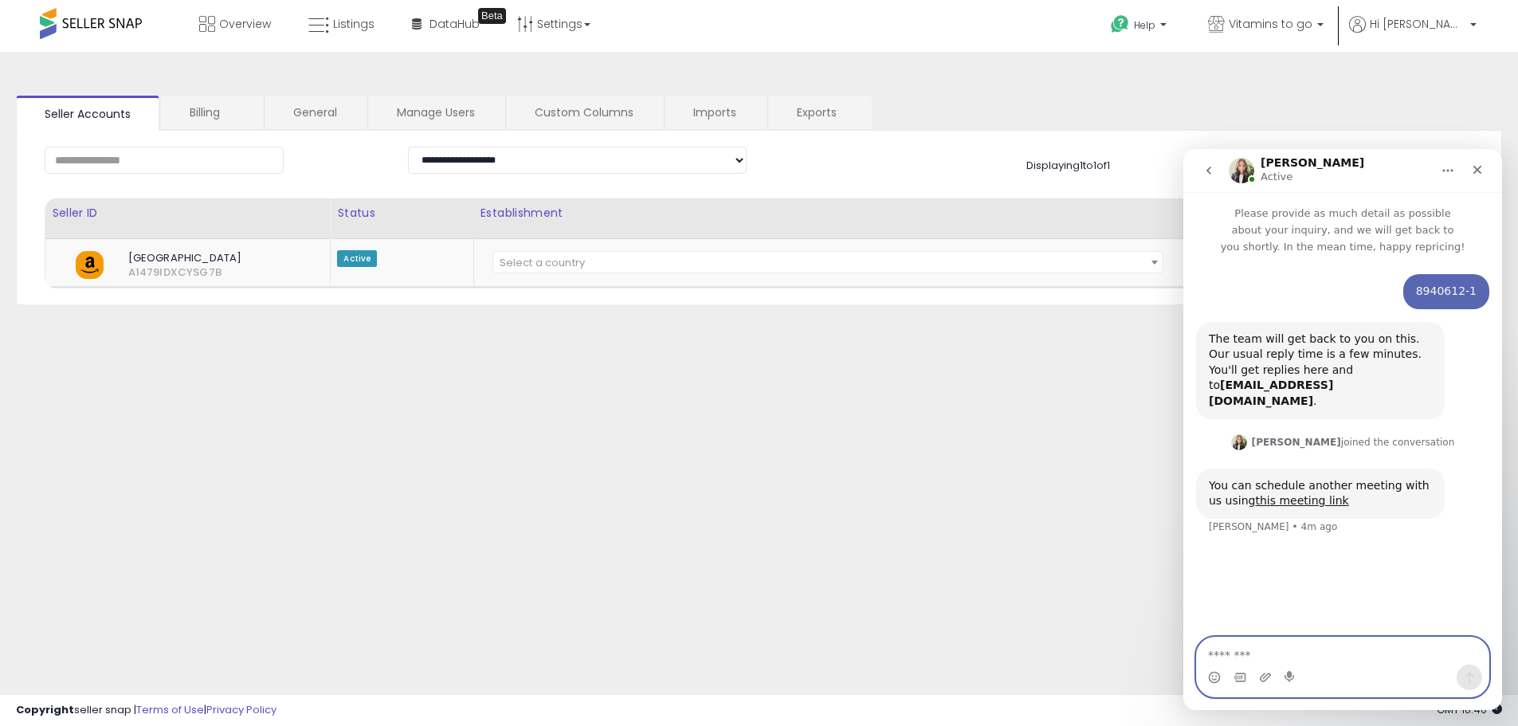
click at [1262, 650] on textarea "Message…" at bounding box center [1343, 650] width 292 height 27
drag, startPoint x: 1209, startPoint y: 635, endPoint x: 1306, endPoint y: 657, distance: 99.7
click at [1306, 657] on textarea "**********" at bounding box center [1343, 642] width 292 height 43
click at [1318, 641] on textarea "**********" at bounding box center [1343, 642] width 292 height 43
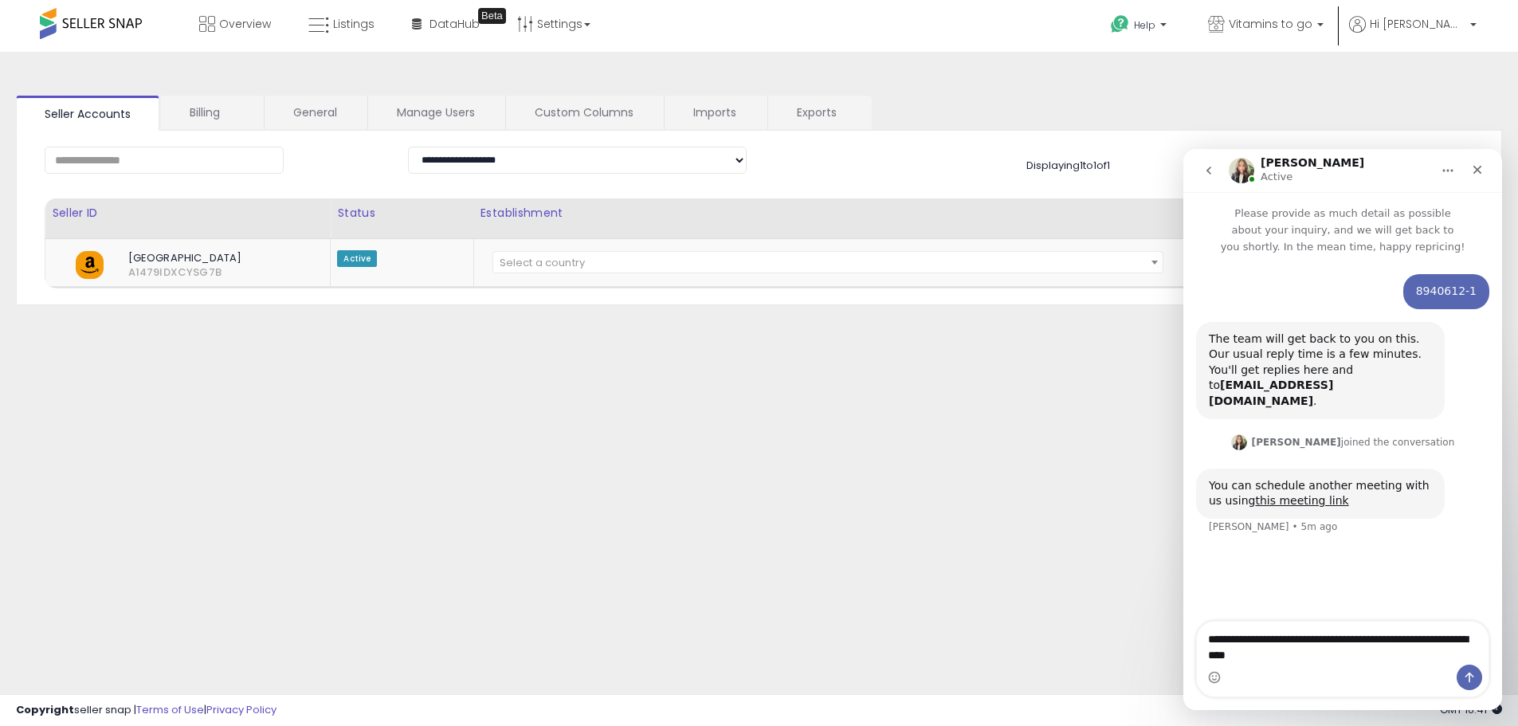
drag, startPoint x: 1436, startPoint y: 635, endPoint x: 1377, endPoint y: 668, distance: 67.8
click at [1350, 680] on div "Intercom messenger" at bounding box center [1343, 676] width 292 height 25
click at [1435, 644] on textarea "**********" at bounding box center [1343, 642] width 292 height 43
click at [1433, 642] on textarea "**********" at bounding box center [1343, 642] width 292 height 43
click at [1439, 642] on textarea "**********" at bounding box center [1343, 642] width 292 height 43
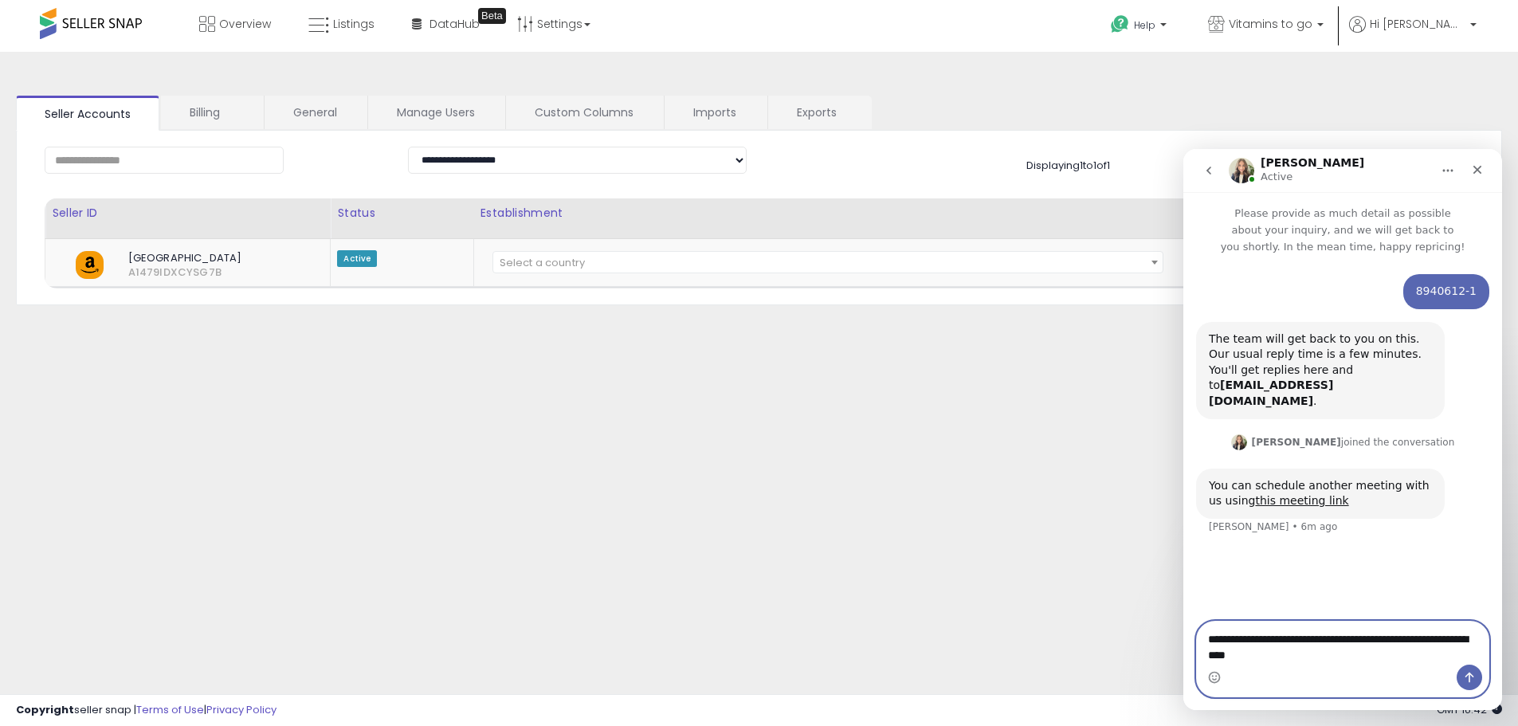
click at [1439, 642] on textarea "**********" at bounding box center [1343, 642] width 292 height 43
paste textarea "Message…"
type textarea "**********"
click at [1459, 681] on button "Send a message…" at bounding box center [1468, 676] width 25 height 25
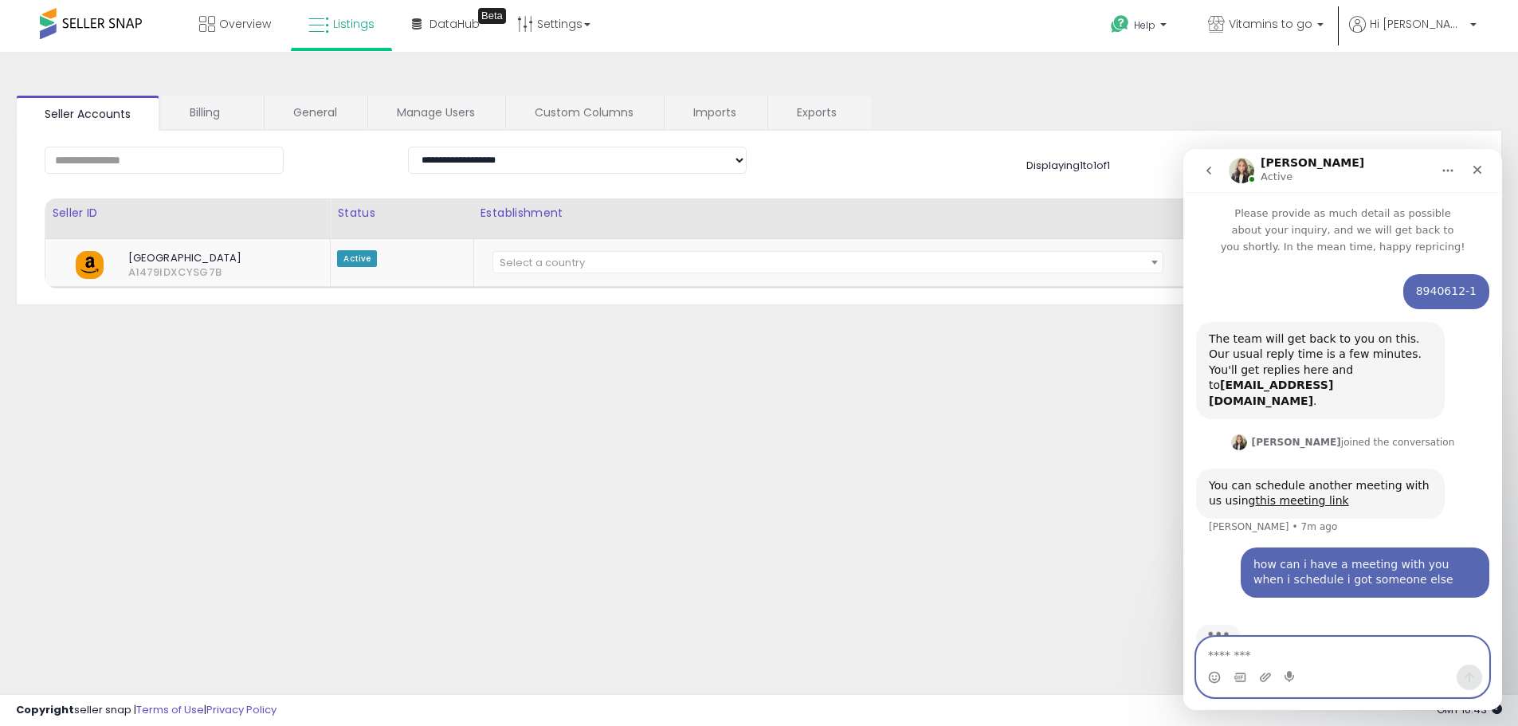
scroll to position [23, 0]
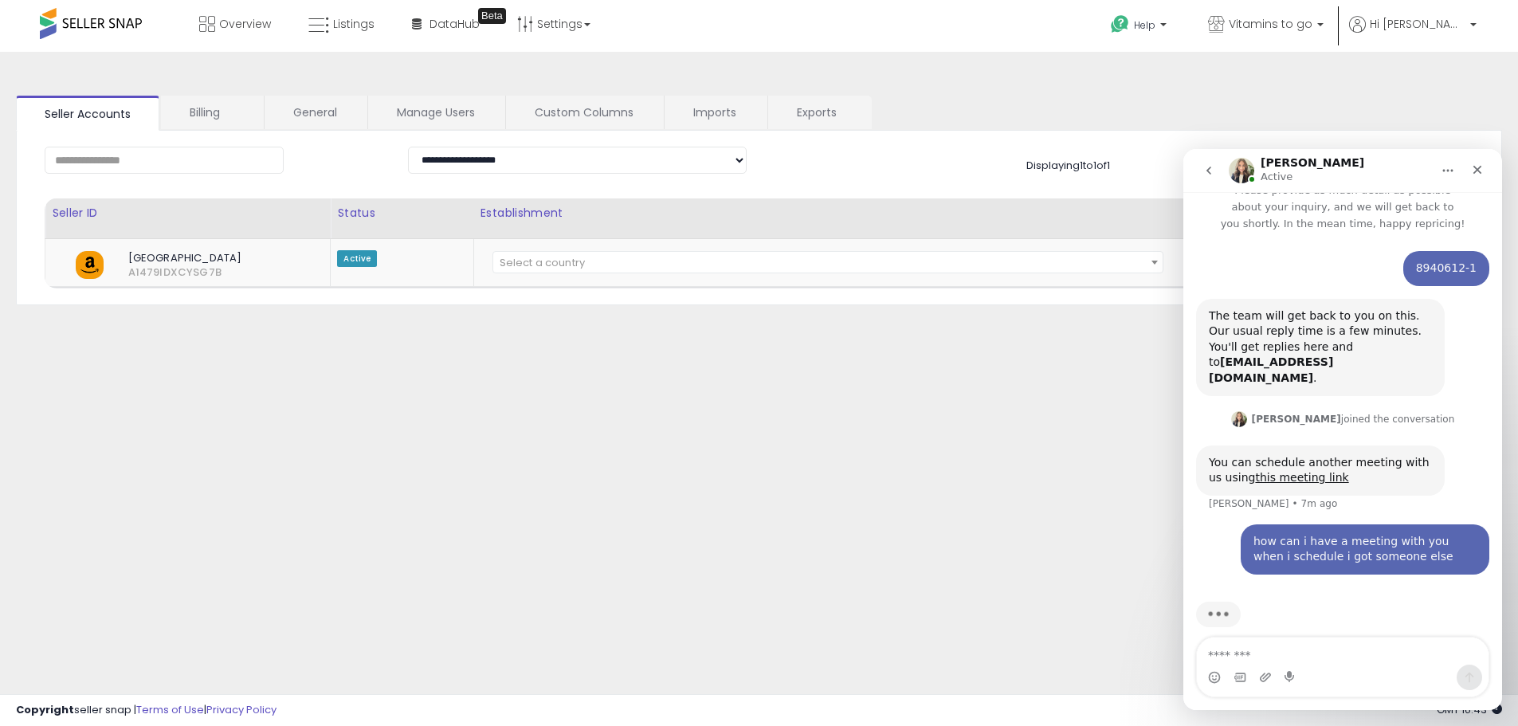
click at [1211, 164] on icon "go back" at bounding box center [1208, 170] width 13 height 13
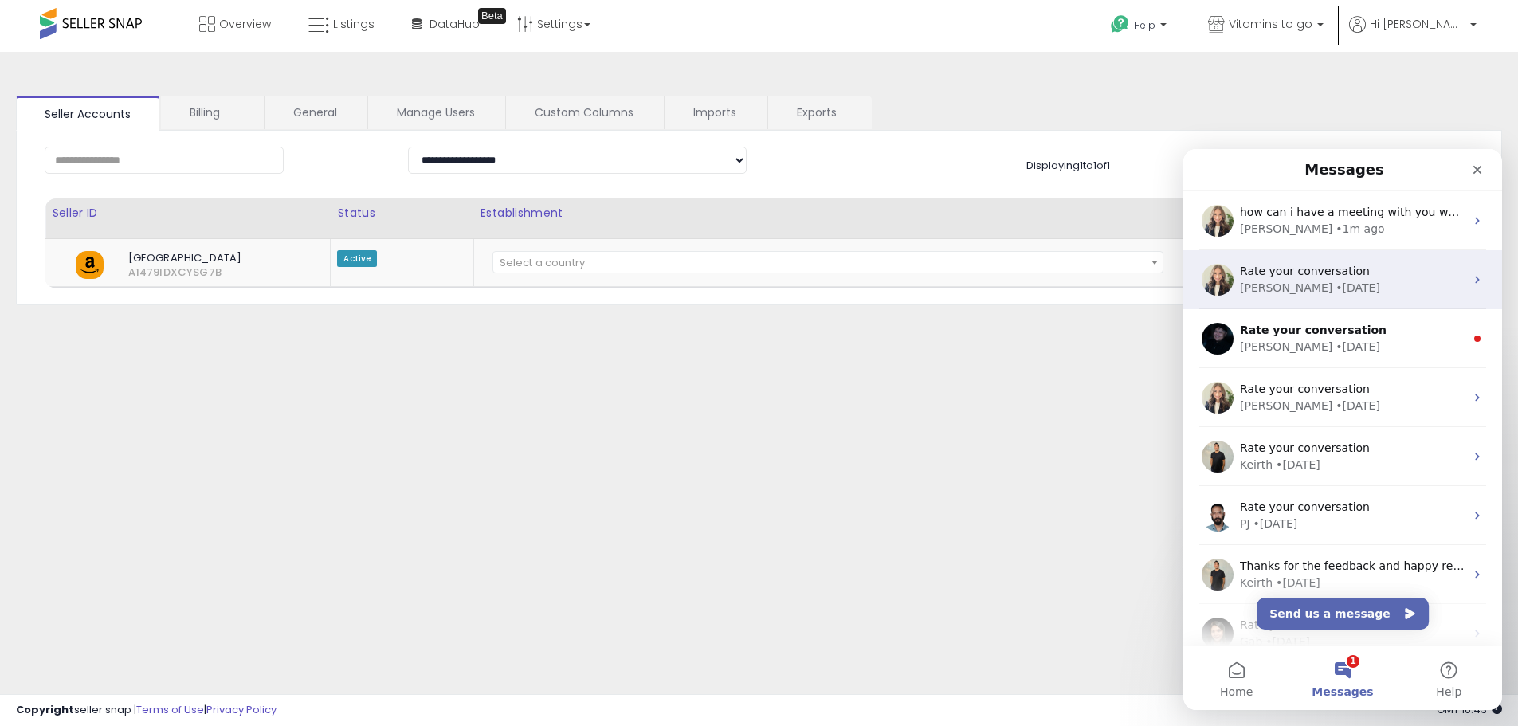
click at [1335, 282] on div "• [DATE]" at bounding box center [1357, 288] width 45 height 17
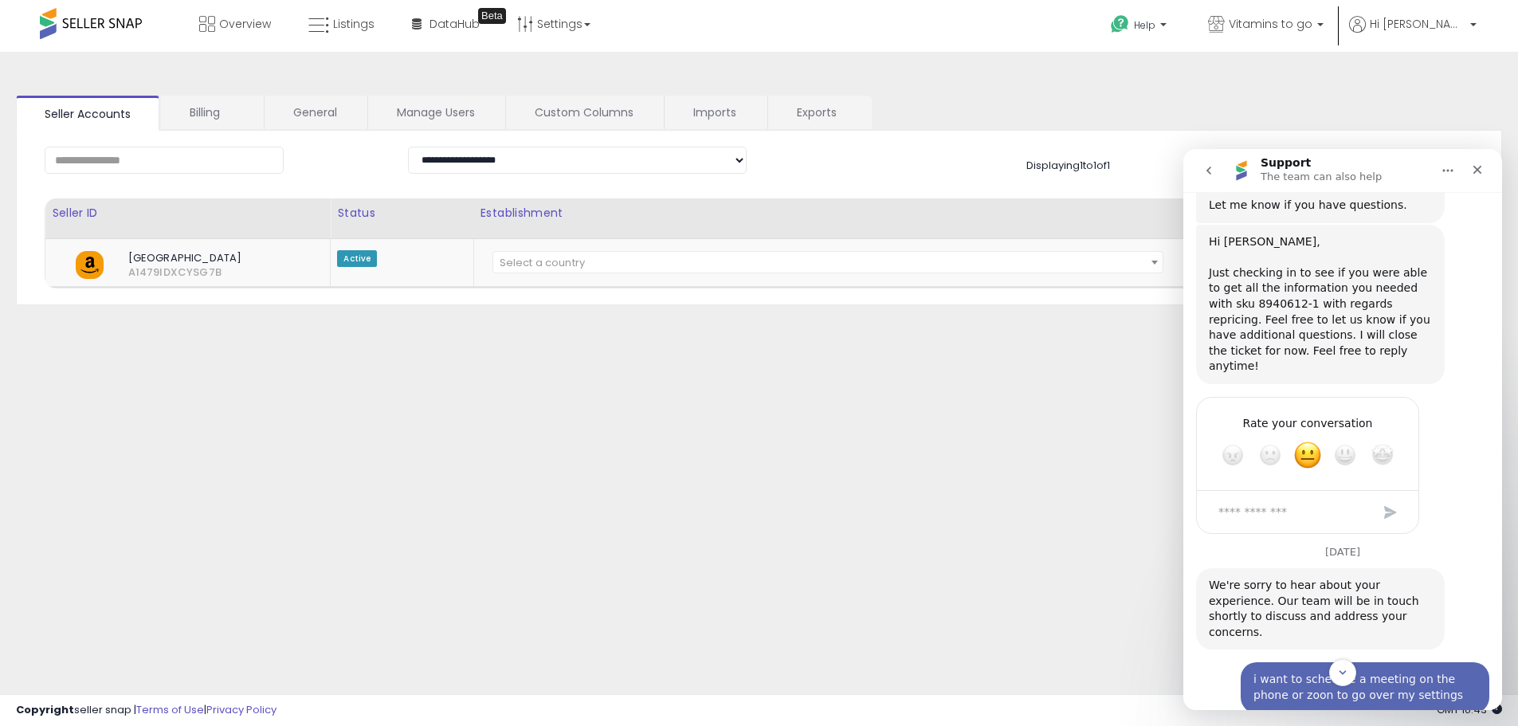
scroll to position [7135, 0]
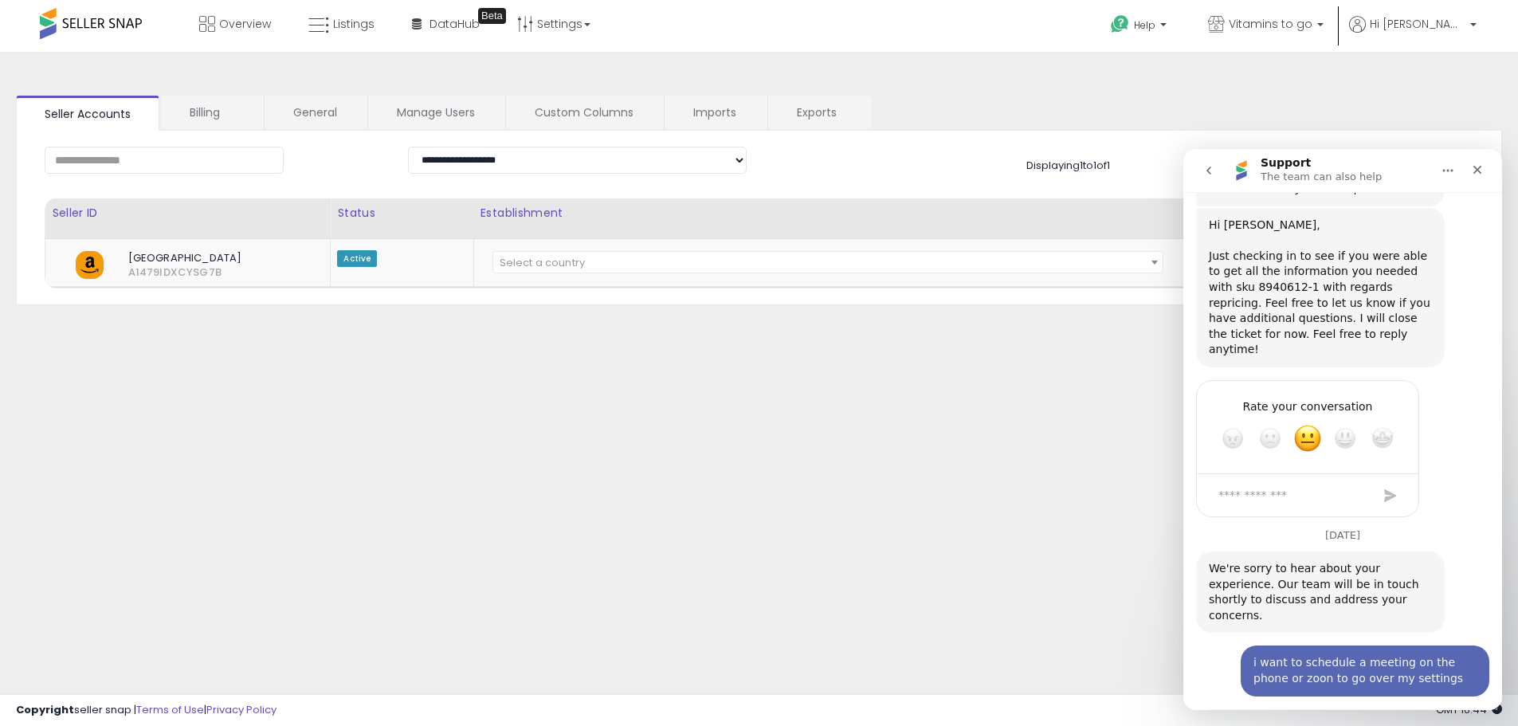
click at [1206, 178] on button "go back" at bounding box center [1208, 170] width 30 height 30
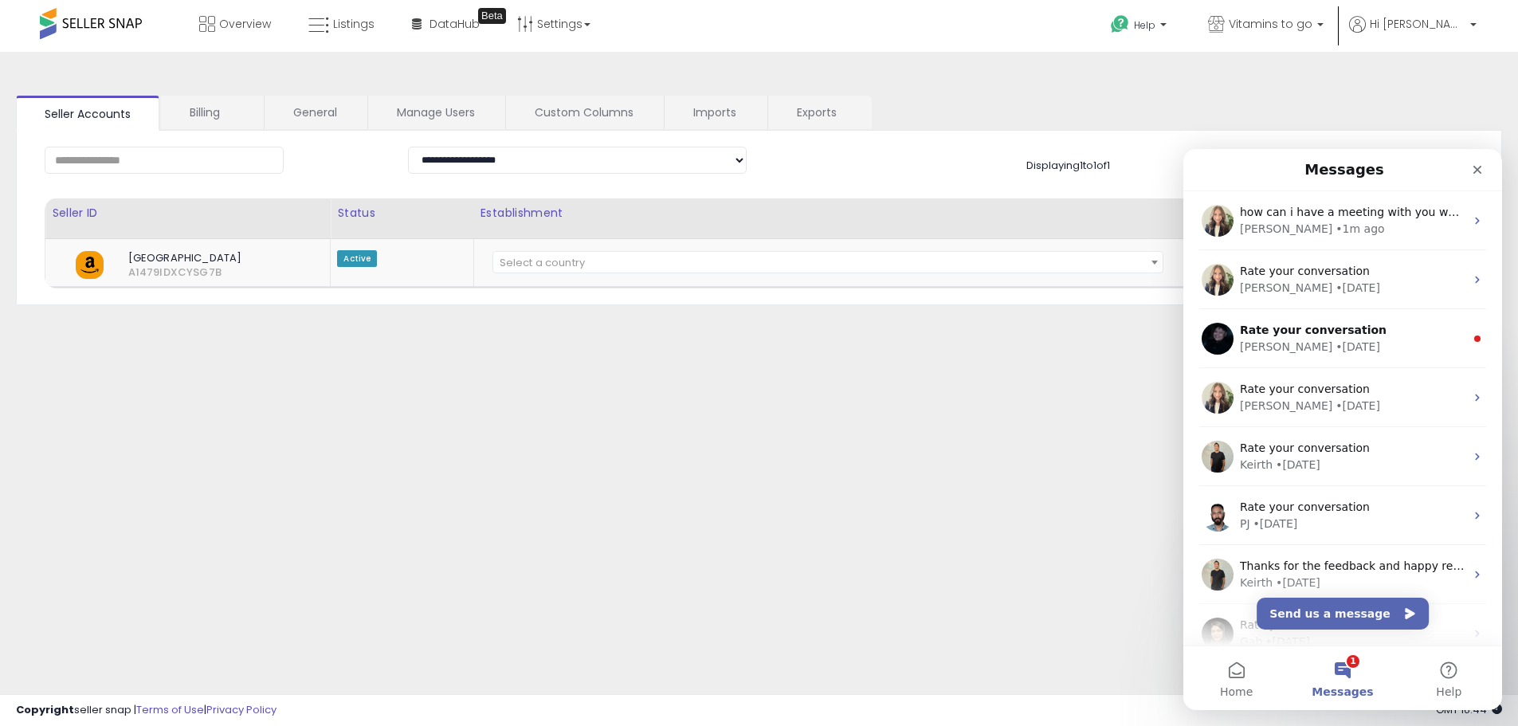
scroll to position [0, 0]
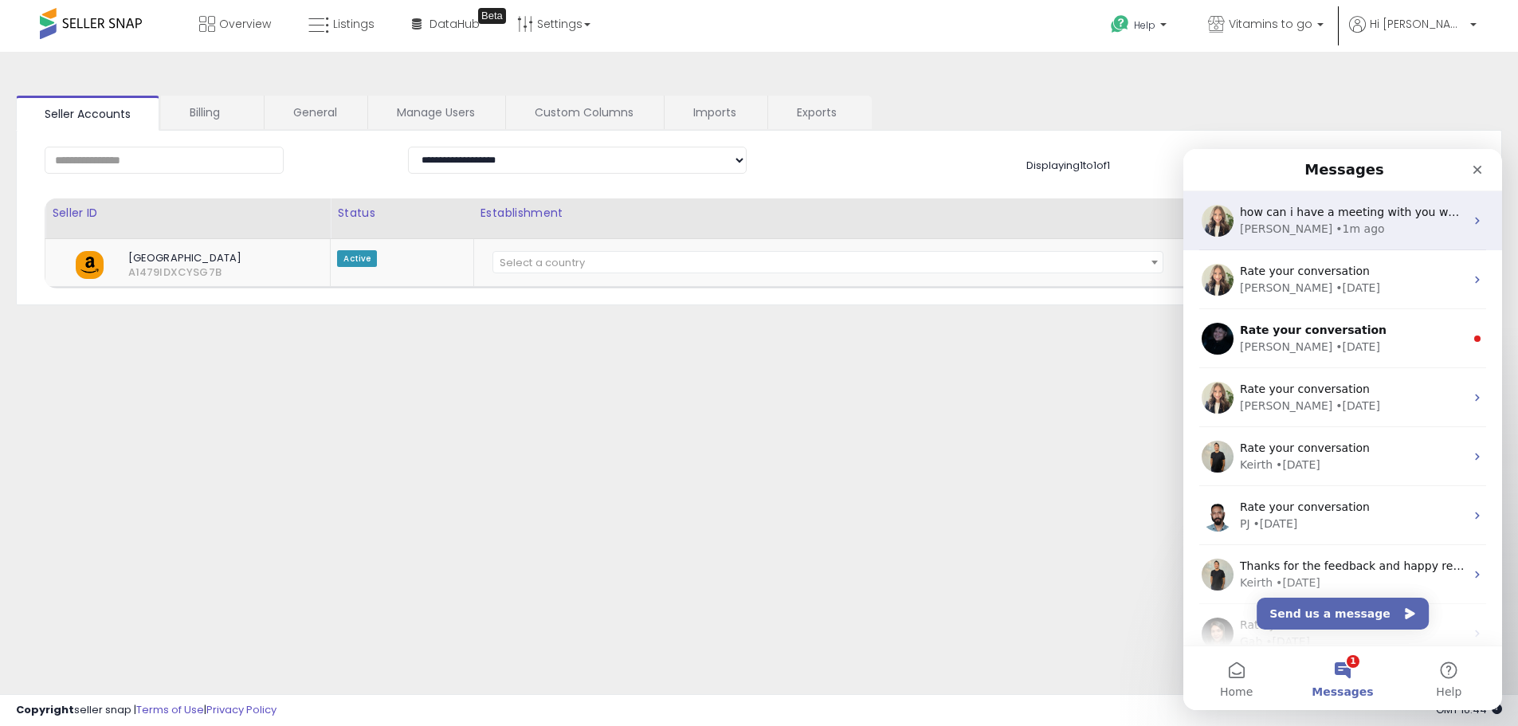
click at [1305, 210] on span "how can i have a meeting with you when i schedule i got someone else" at bounding box center [1439, 212] width 398 height 13
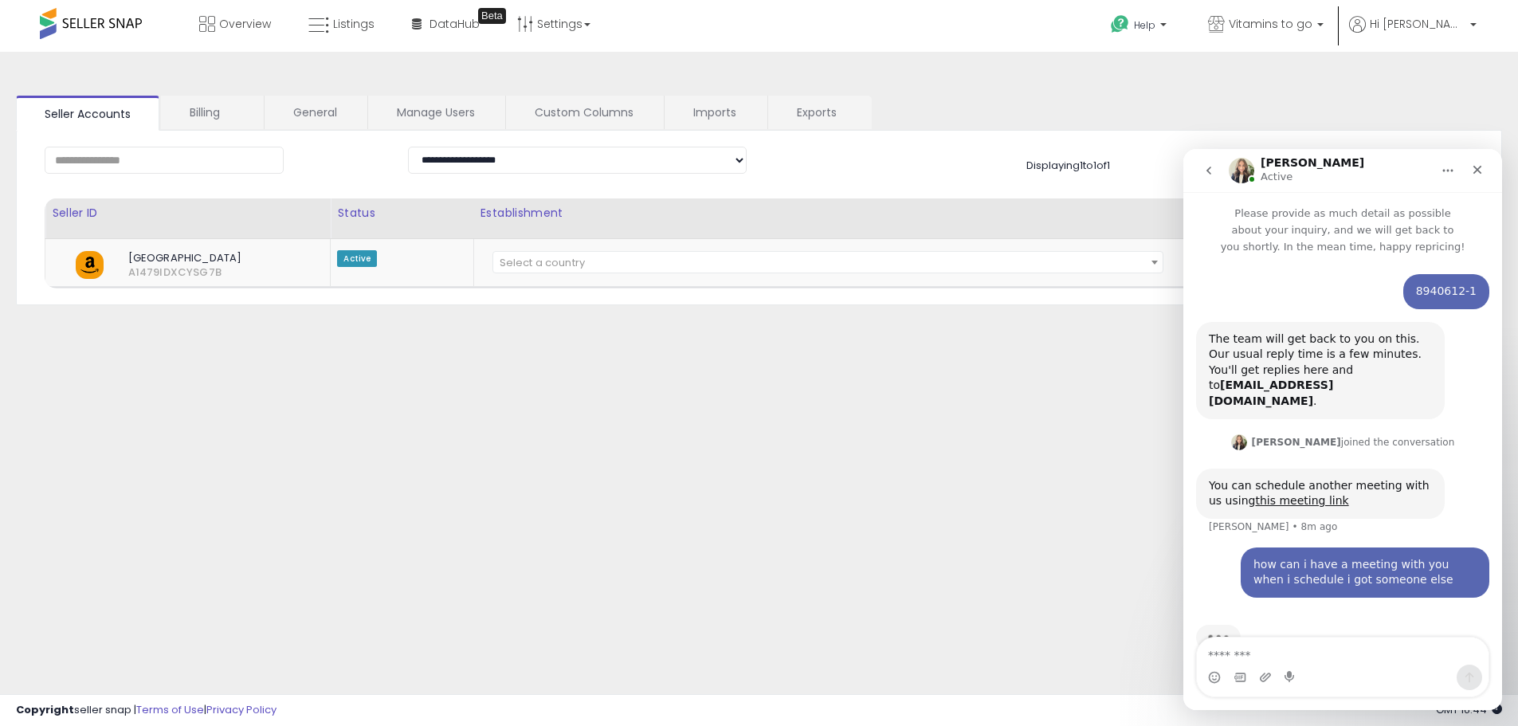
scroll to position [23, 0]
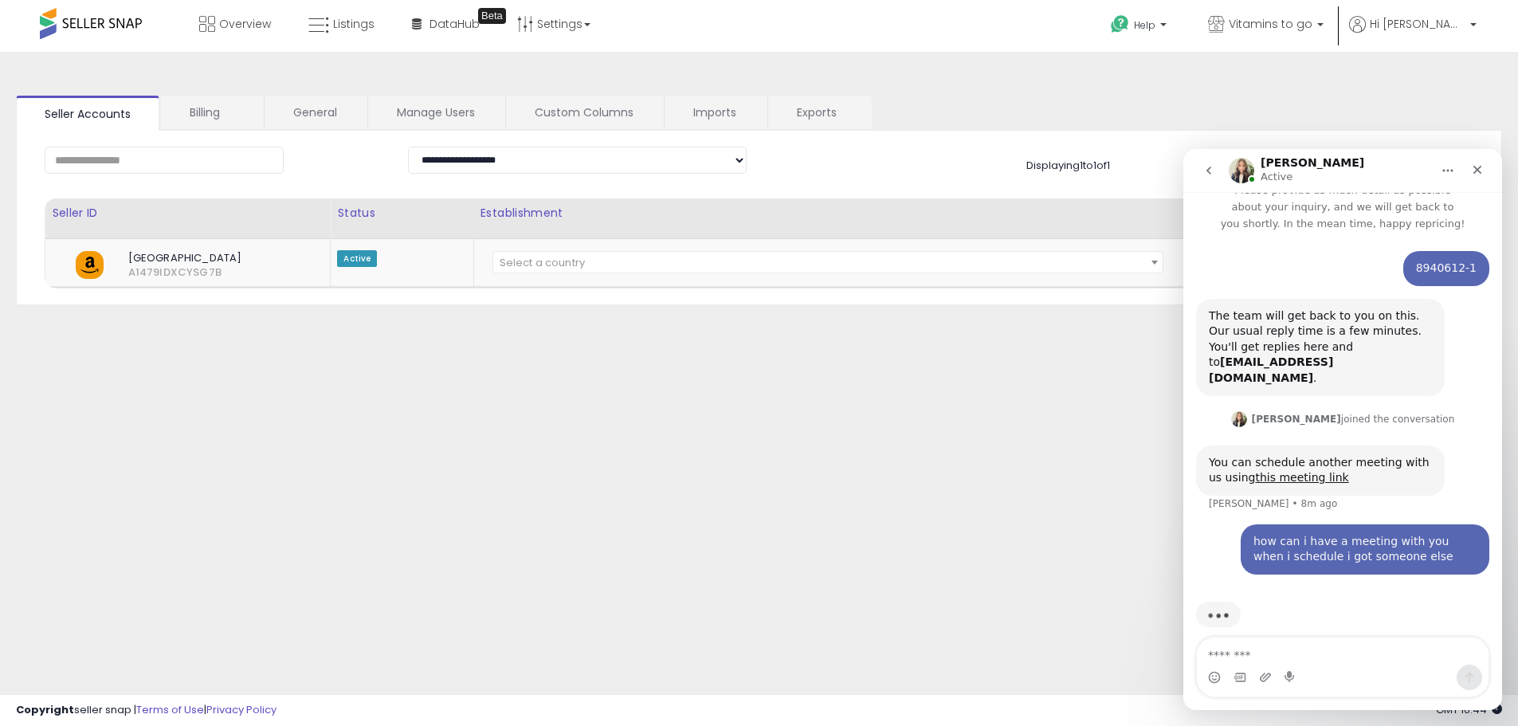
click at [1208, 167] on icon "go back" at bounding box center [1208, 170] width 13 height 13
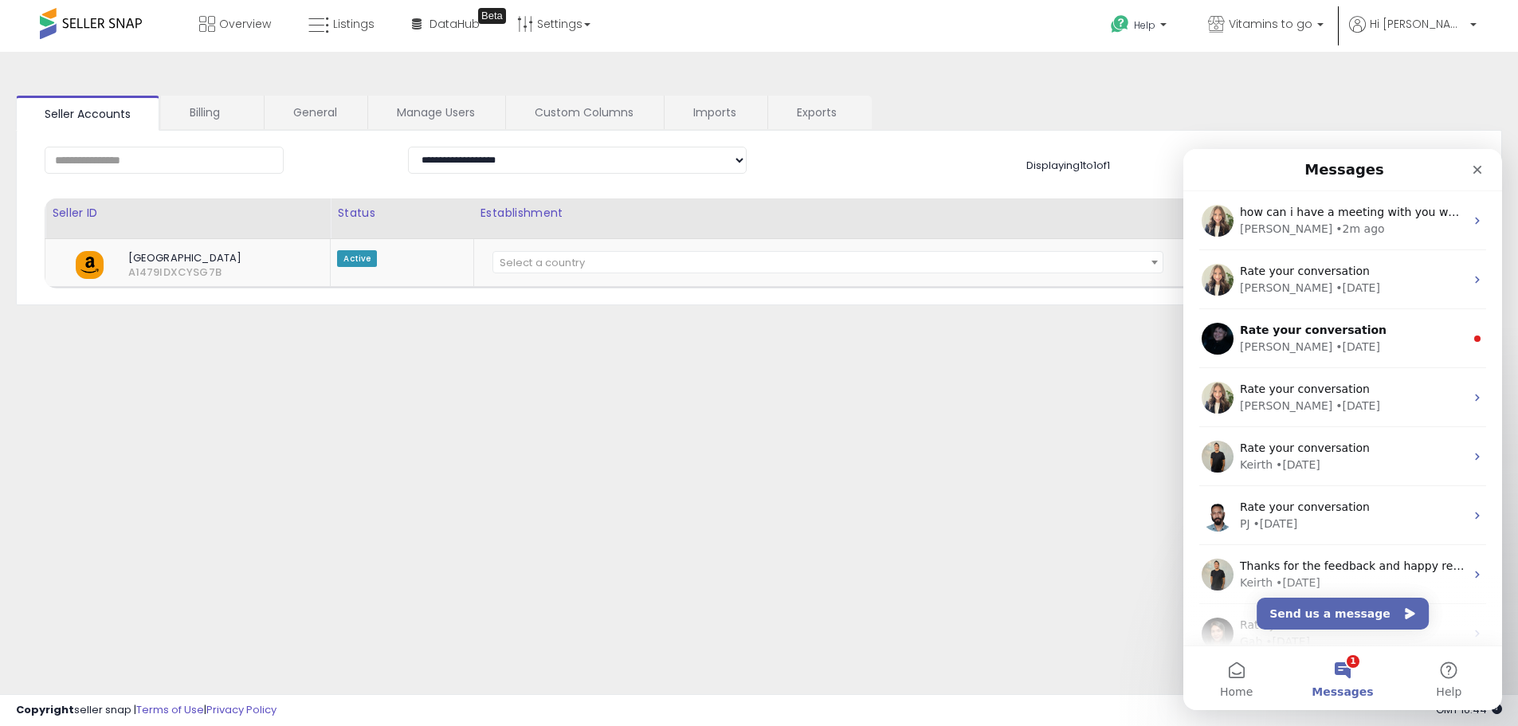
scroll to position [0, 0]
click at [1346, 617] on button "Send us a message" at bounding box center [1342, 613] width 172 height 32
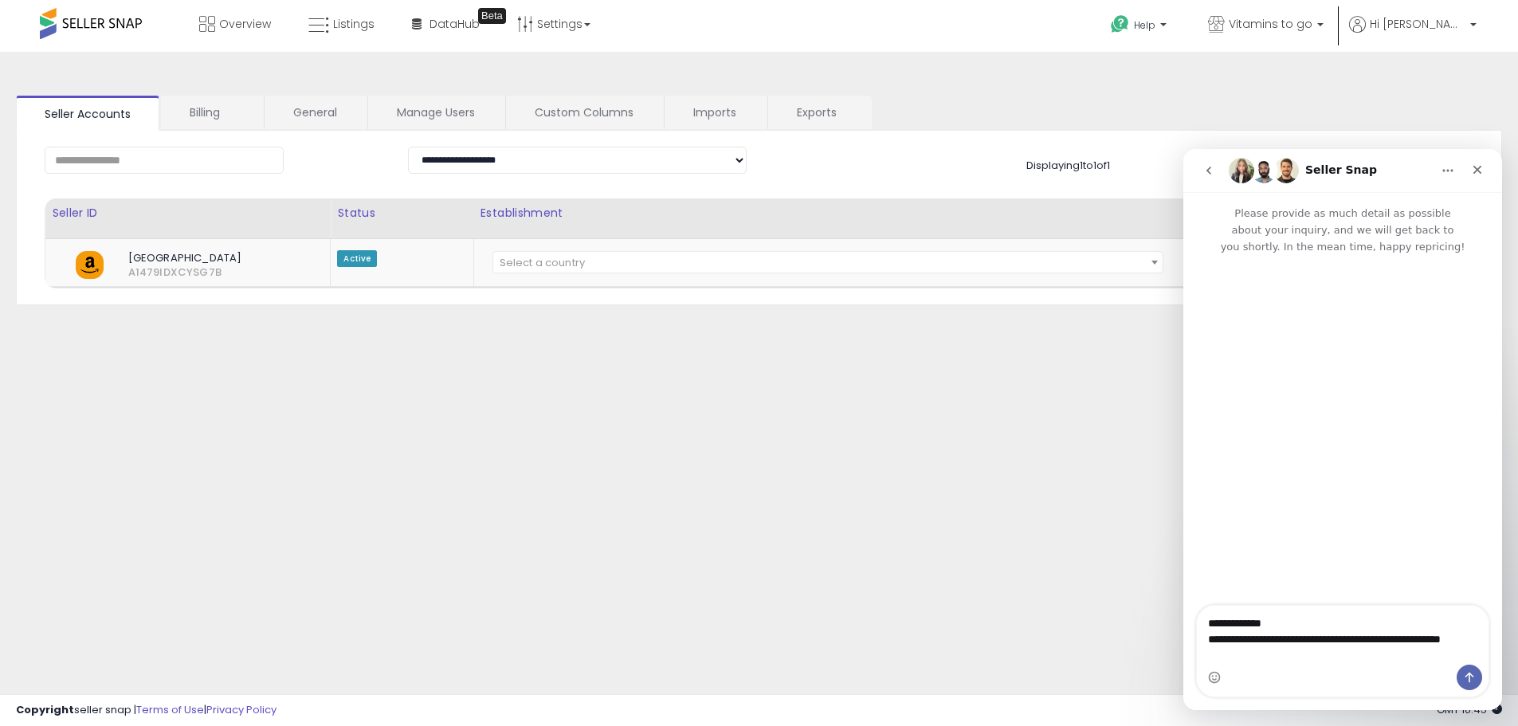
click at [1249, 654] on div "**********" at bounding box center [1343, 650] width 292 height 91
click at [1253, 653] on textarea "**********" at bounding box center [1343, 634] width 292 height 59
click at [1267, 653] on textarea "**********" at bounding box center [1343, 634] width 292 height 59
drag, startPoint x: 1267, startPoint y: 653, endPoint x: 1247, endPoint y: 654, distance: 19.9
click at [1247, 654] on textarea "**********" at bounding box center [1343, 634] width 292 height 59
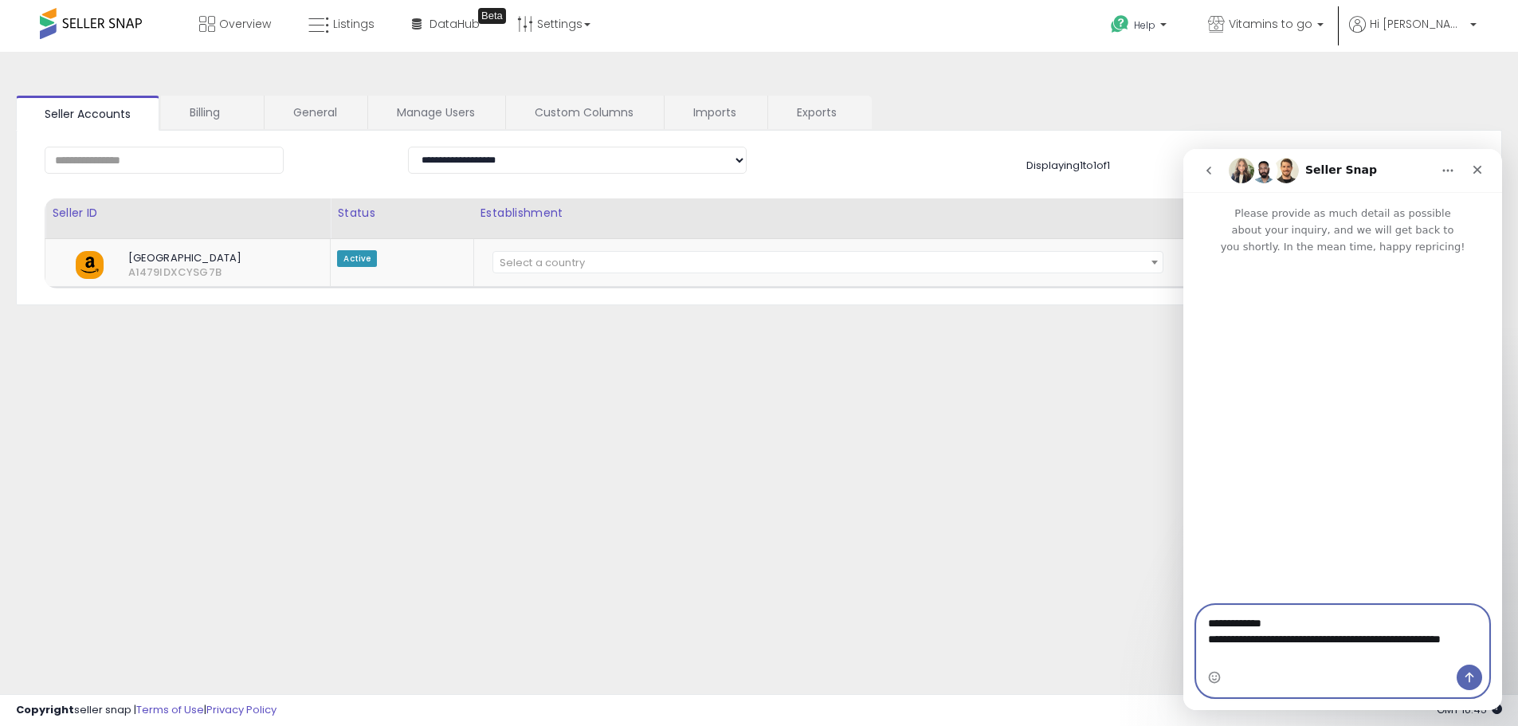
type textarea "**********"
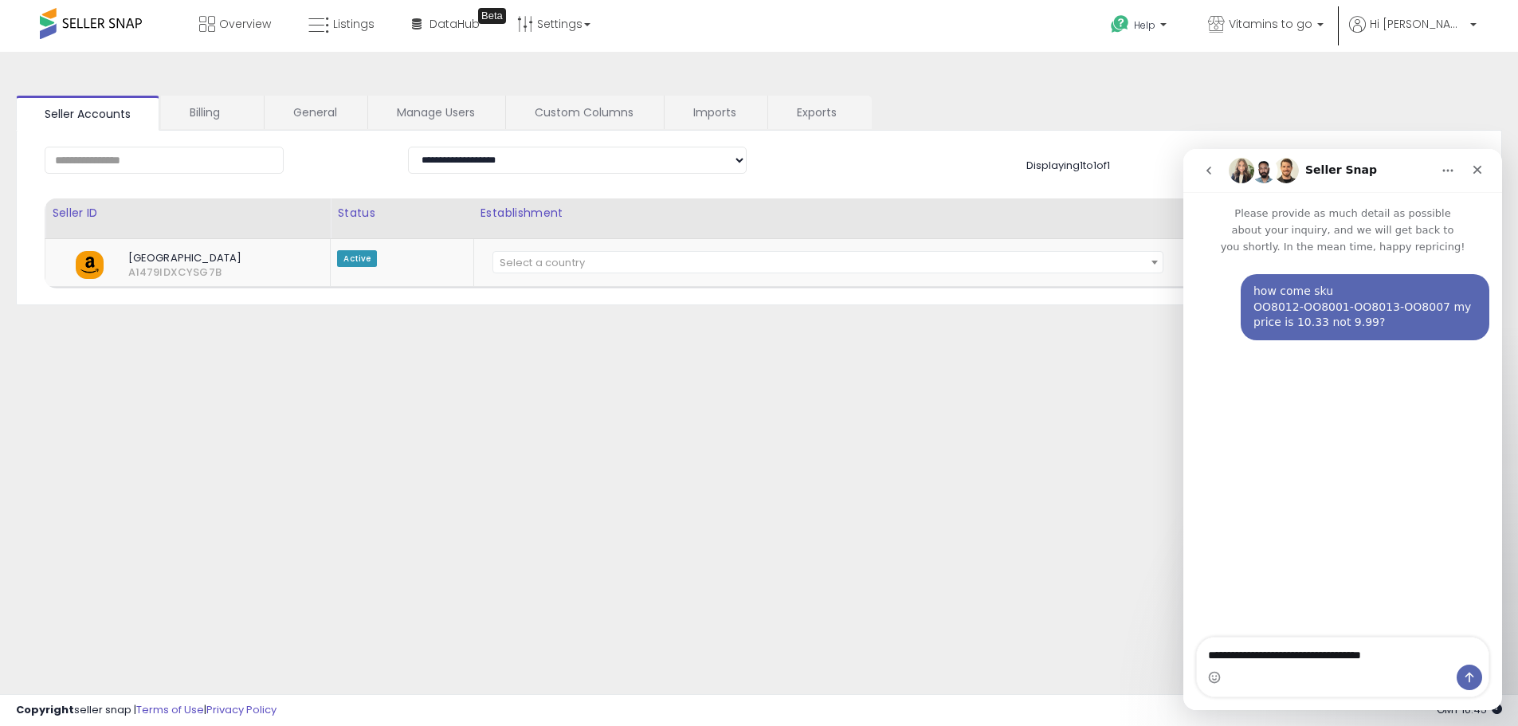
type textarea "**********"
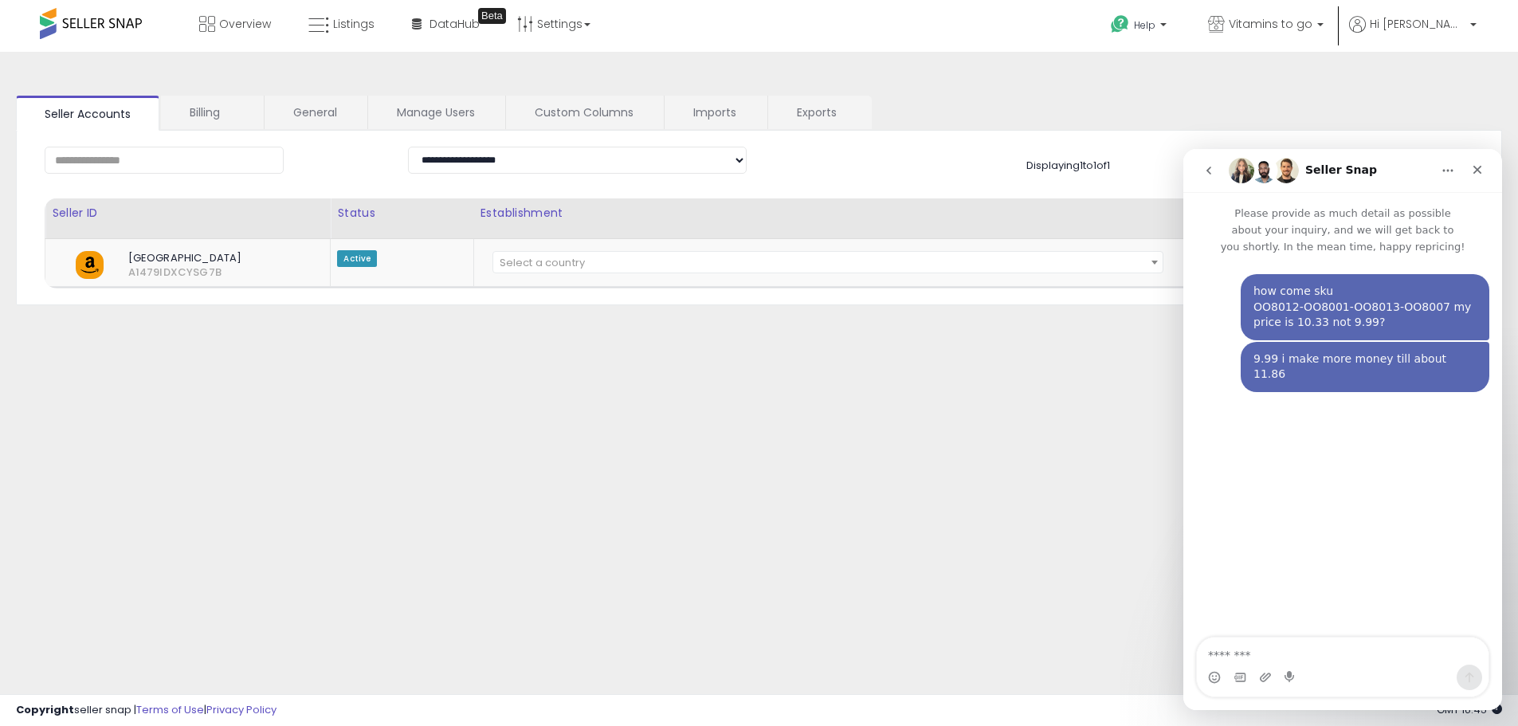
click at [1209, 176] on button "go back" at bounding box center [1208, 170] width 30 height 30
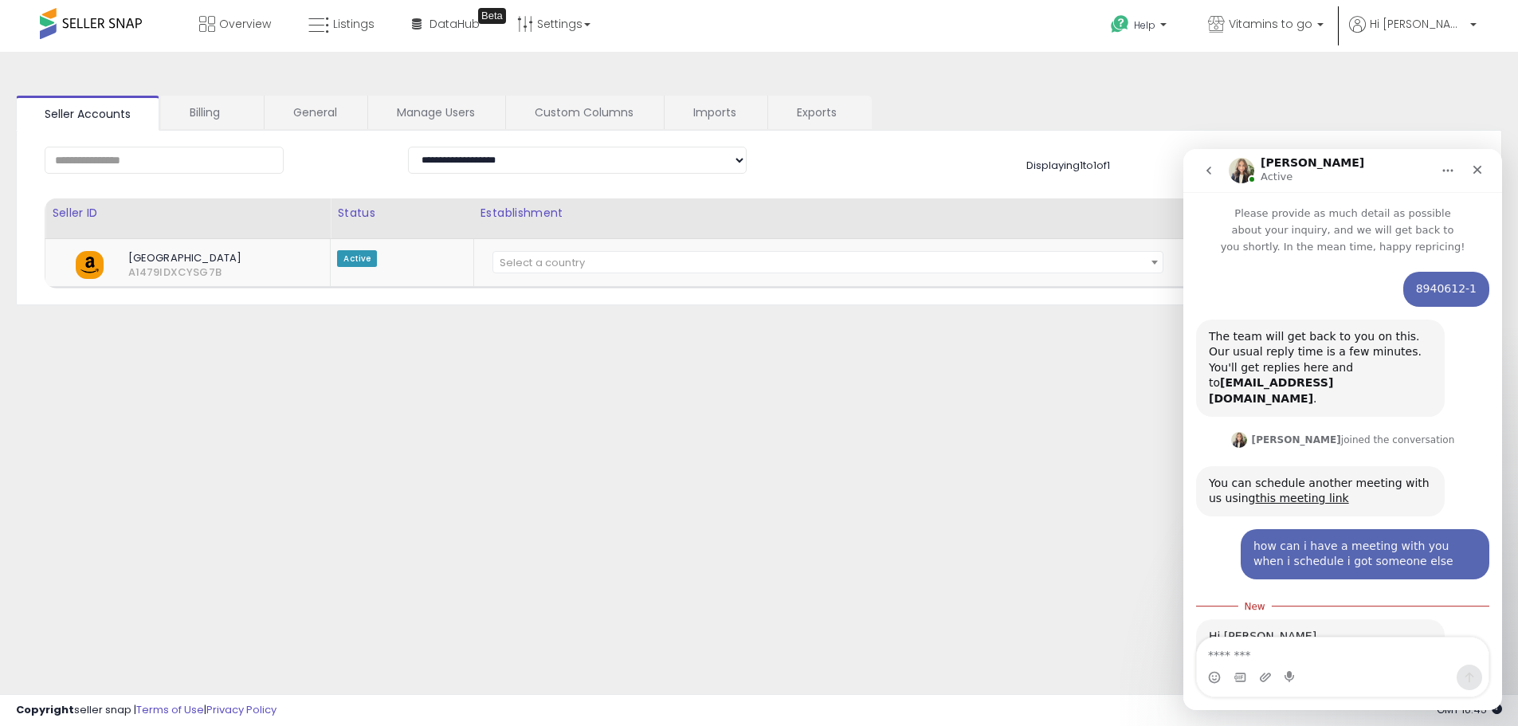
scroll to position [130, 0]
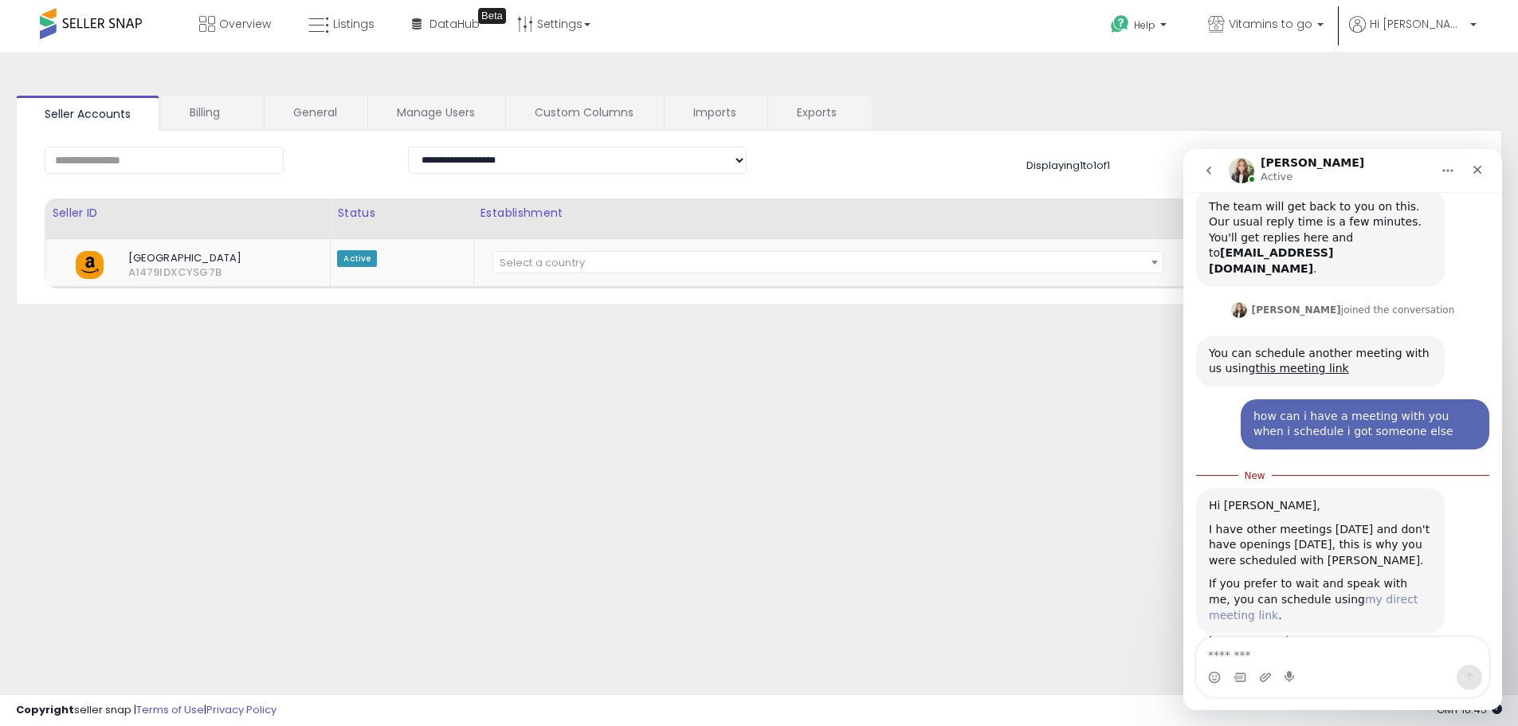
click at [1351, 593] on link "my direct meeting link" at bounding box center [1312, 607] width 209 height 29
click at [1214, 677] on icon "Emoji picker" at bounding box center [1214, 677] width 13 height 13
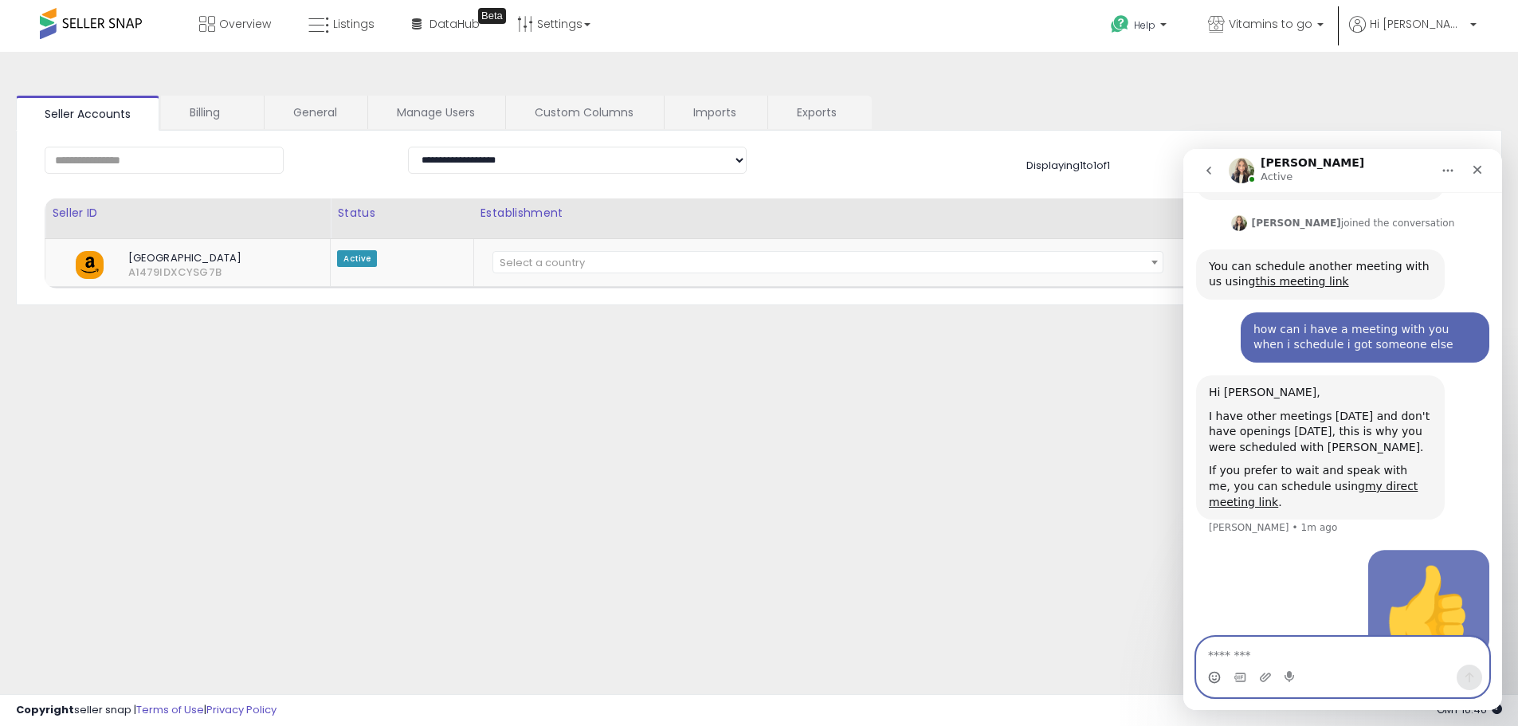
scroll to position [221, 0]
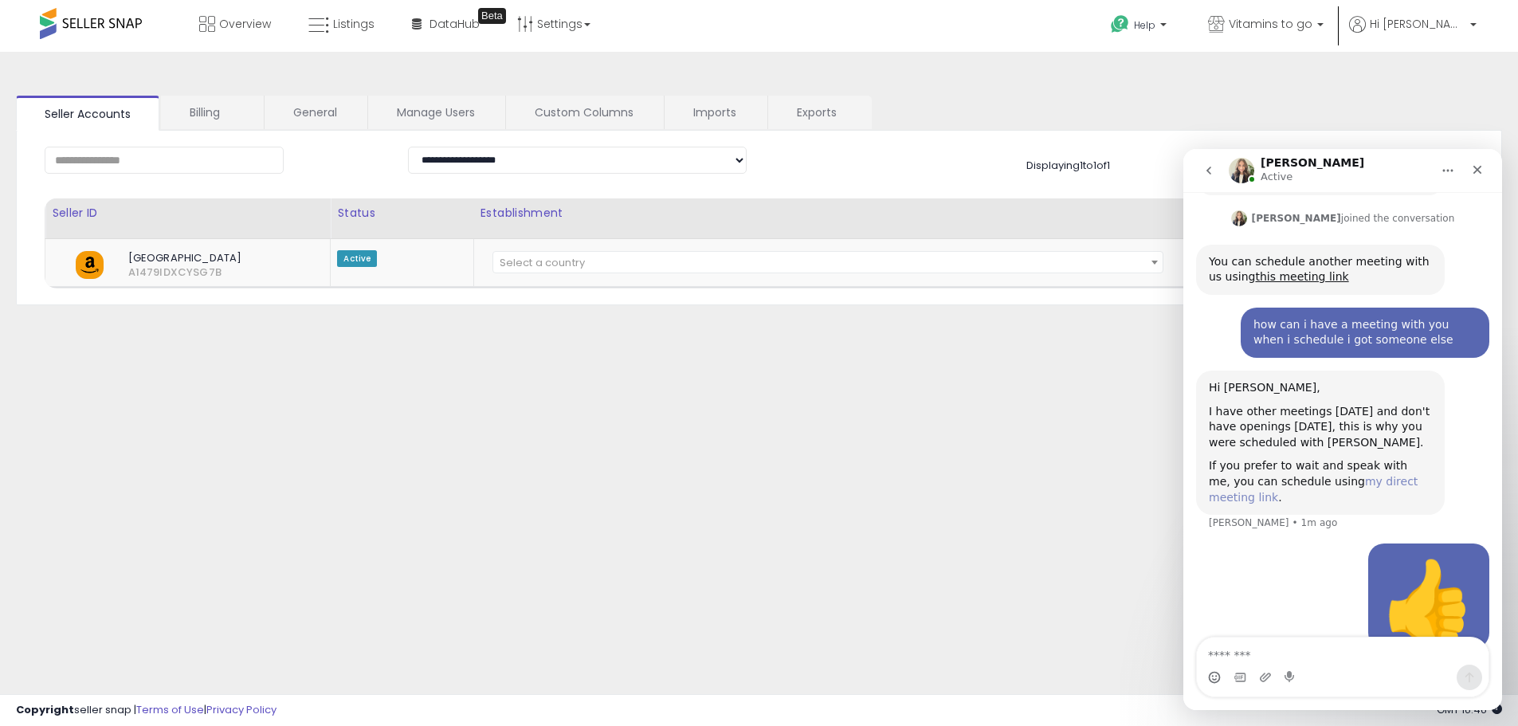
click at [1338, 475] on link "my direct meeting link" at bounding box center [1312, 489] width 209 height 29
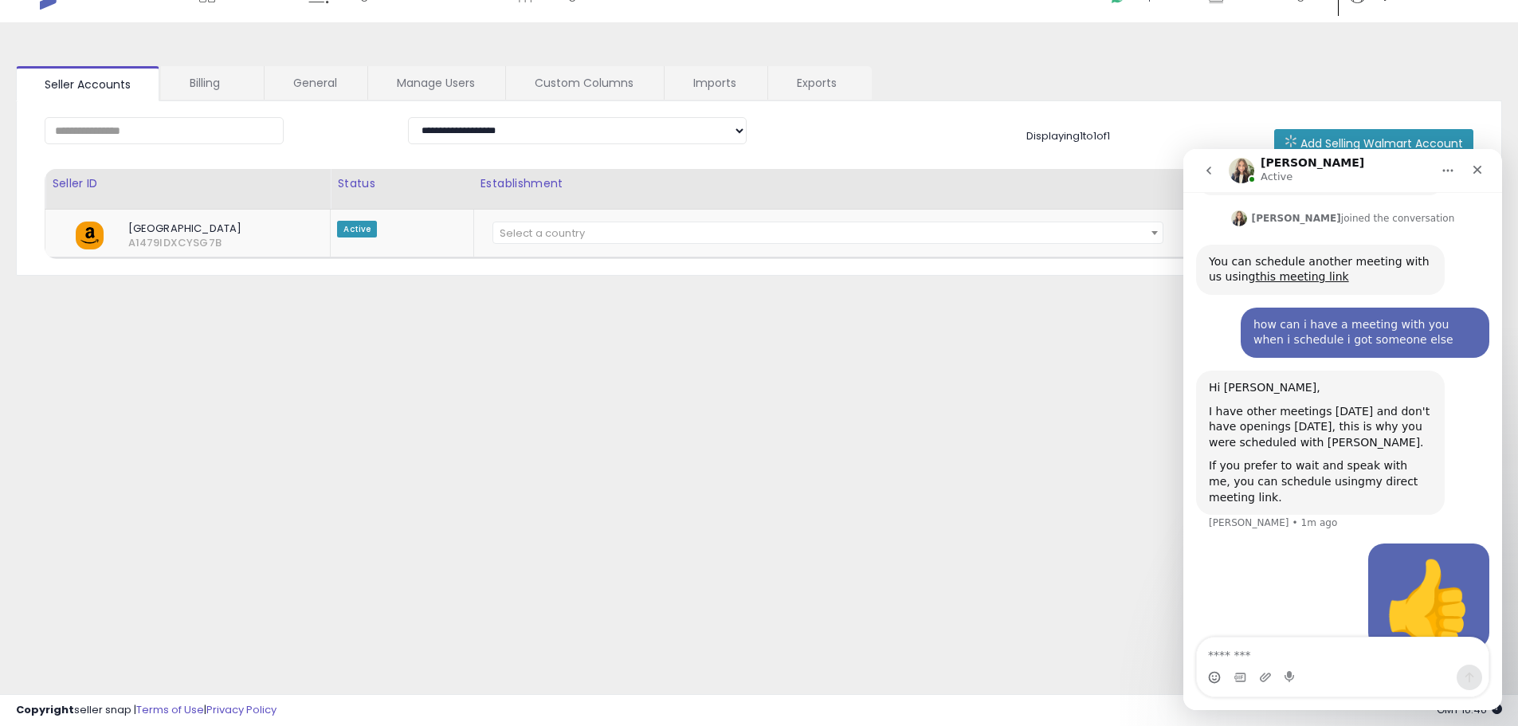
scroll to position [43, 0]
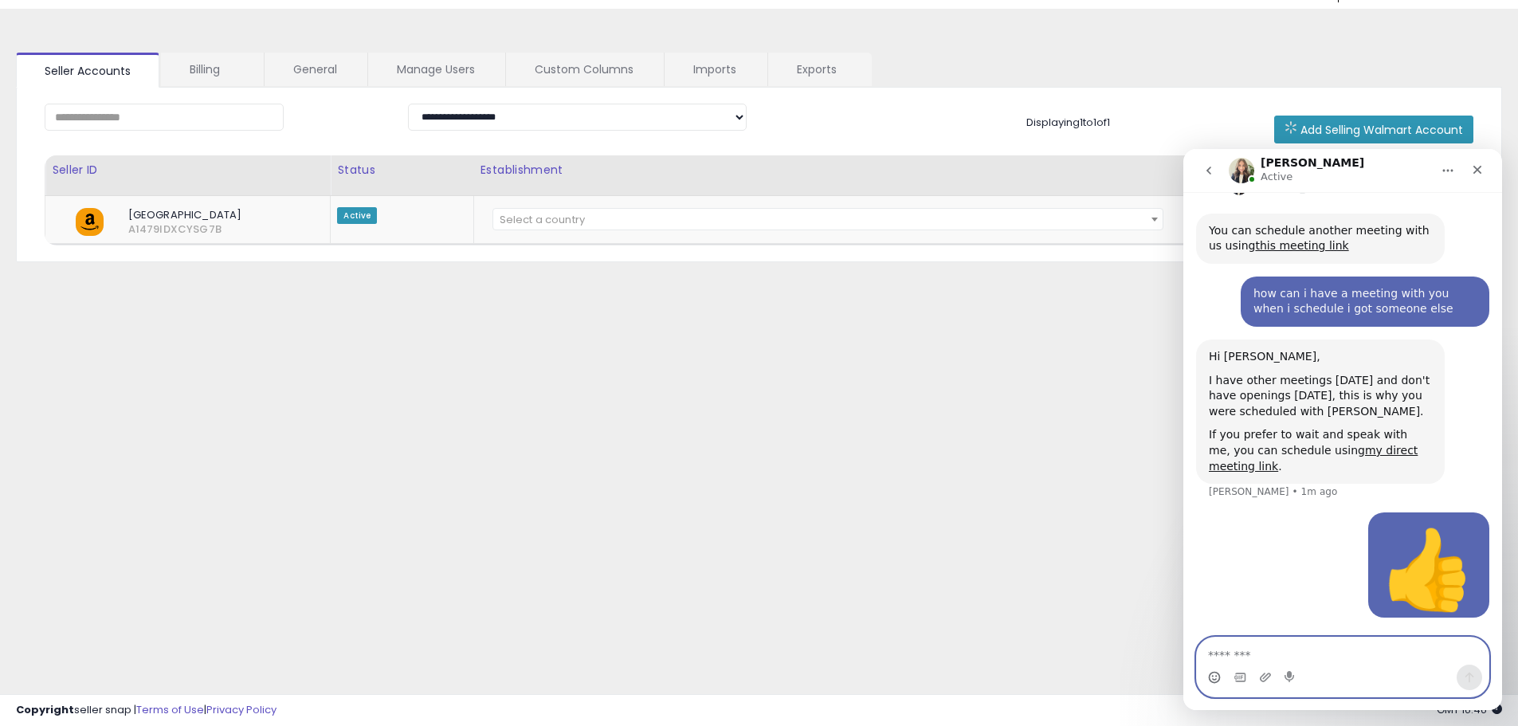
click at [1244, 659] on textarea "Message…" at bounding box center [1343, 650] width 292 height 27
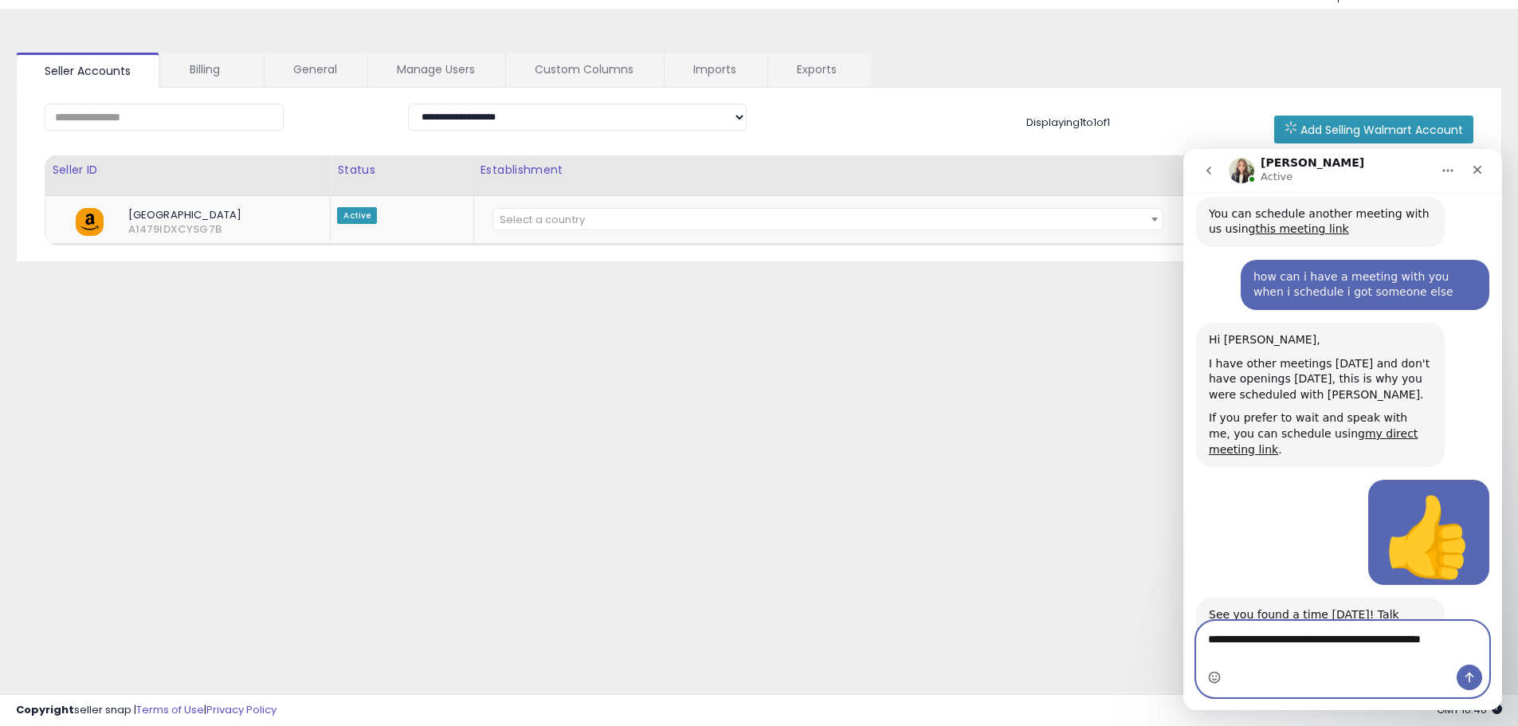
scroll to position [285, 0]
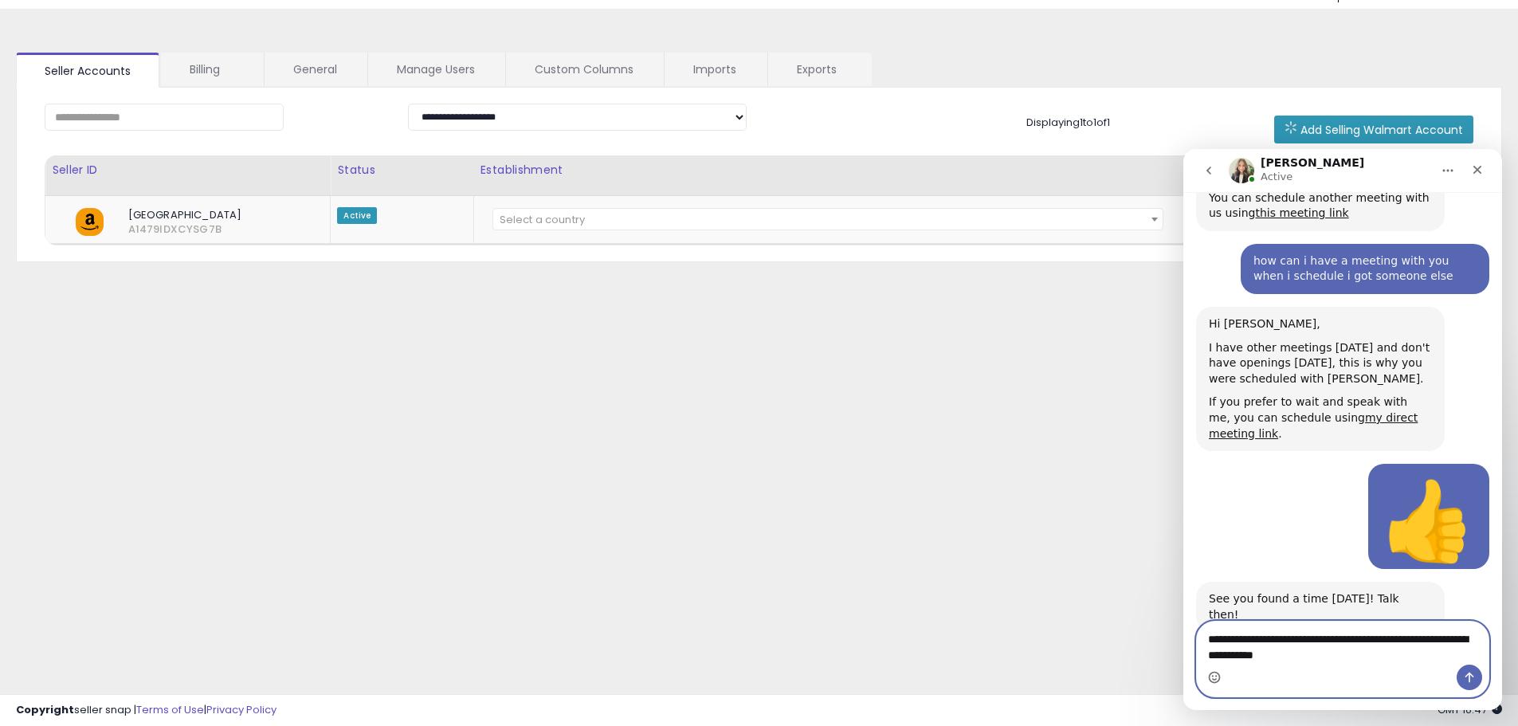
click at [1402, 634] on textarea "**********" at bounding box center [1343, 642] width 292 height 43
click at [1386, 640] on textarea "**********" at bounding box center [1343, 642] width 292 height 43
type textarea "**********"
click at [1478, 684] on button "Send a message…" at bounding box center [1468, 676] width 25 height 25
